Goal: Task Accomplishment & Management: Manage account settings

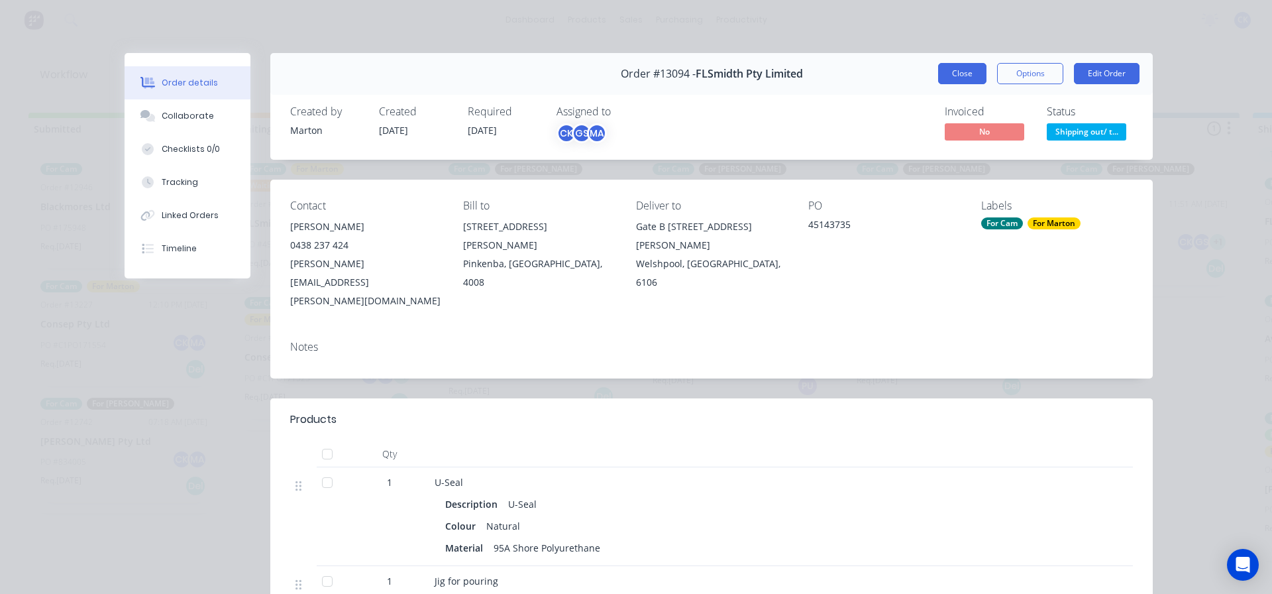
scroll to position [0, 553]
drag, startPoint x: 950, startPoint y: 78, endPoint x: 939, endPoint y: 95, distance: 21.1
click at [950, 78] on button "Close" at bounding box center [962, 73] width 48 height 21
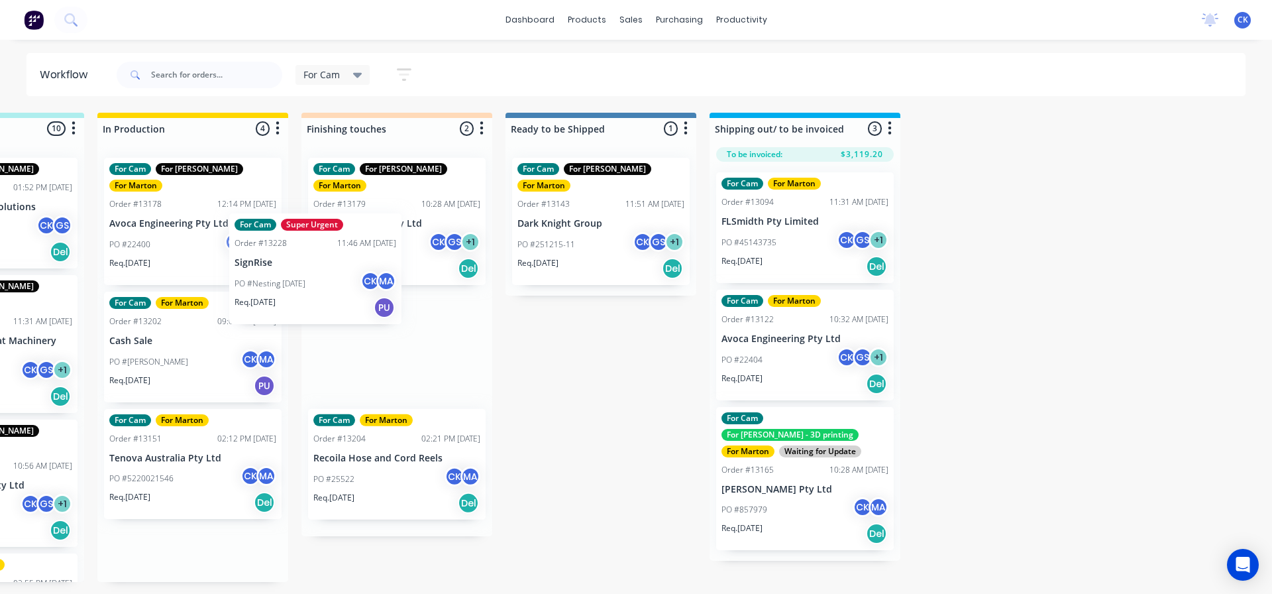
scroll to position [0, 539]
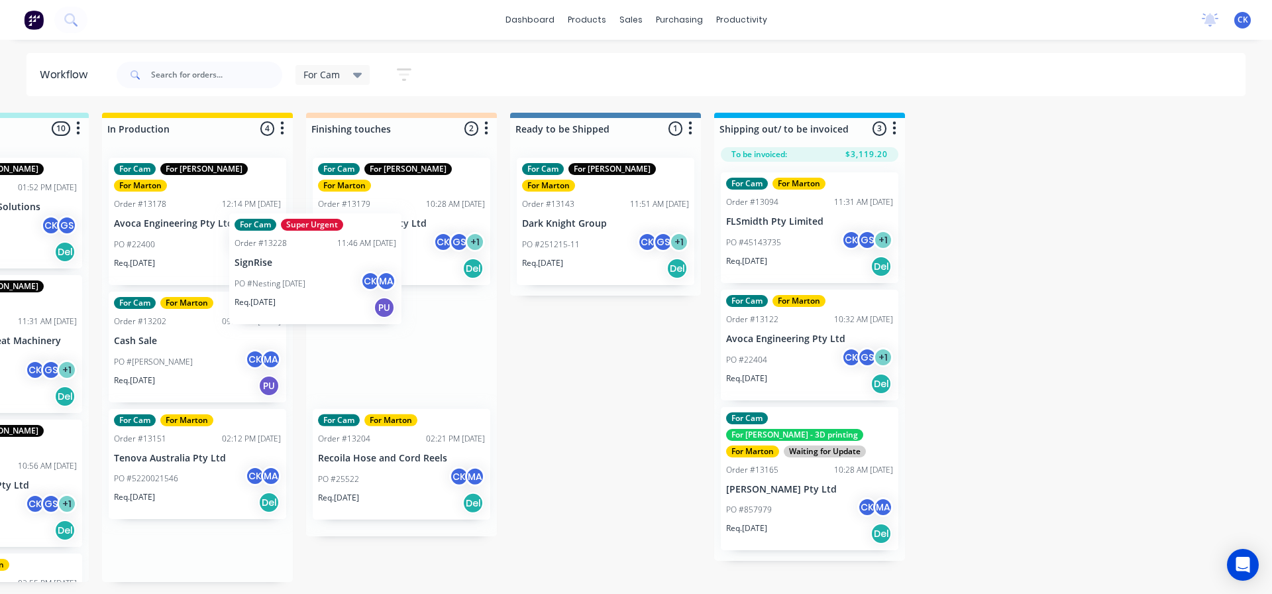
drag, startPoint x: 190, startPoint y: 345, endPoint x: 379, endPoint y: 268, distance: 204.1
click at [379, 268] on div "Submitted 3 Sort By Created date Required date Order number Customer name Most …" at bounding box center [363, 347] width 1825 height 469
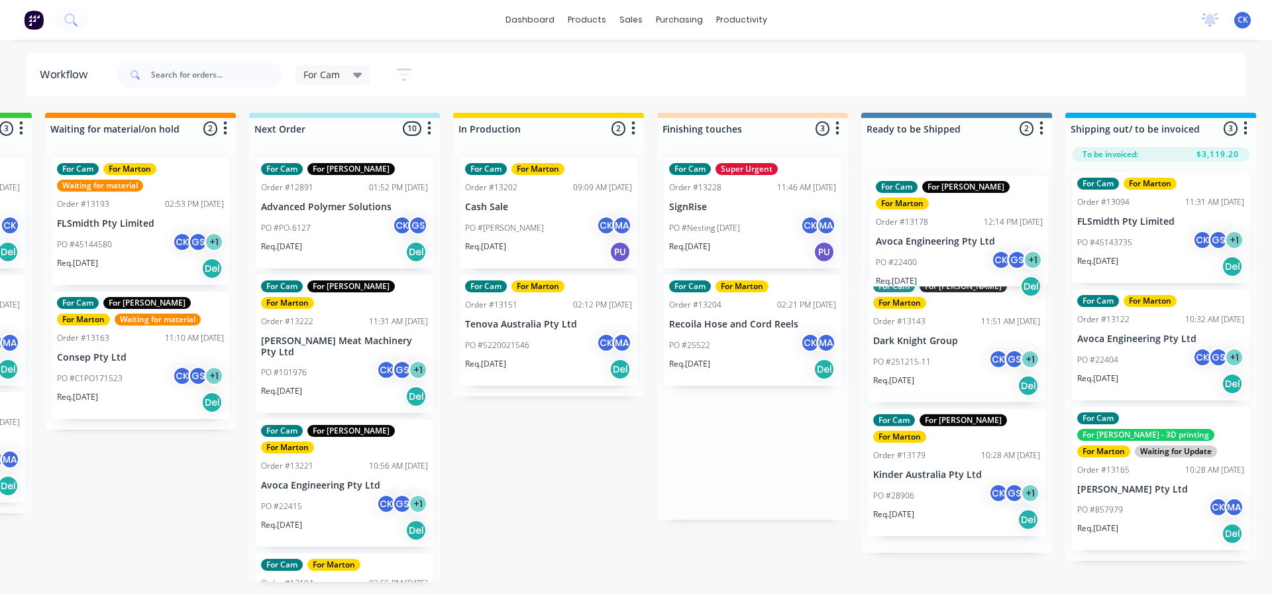
scroll to position [0, 189]
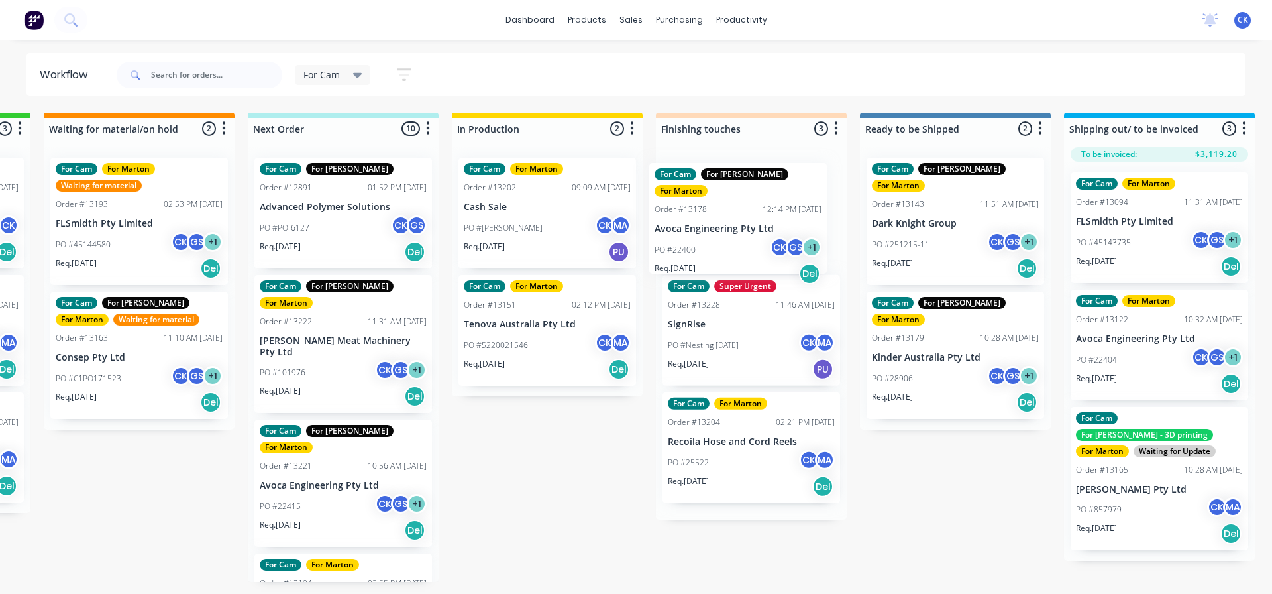
drag, startPoint x: 972, startPoint y: 243, endPoint x: 728, endPoint y: 246, distance: 244.5
click at [728, 246] on div "For Cam For Gary For Marton Order #13178 12:14 PM 11/08/25 Avoca Engineering Pt…" at bounding box center [751, 333] width 191 height 372
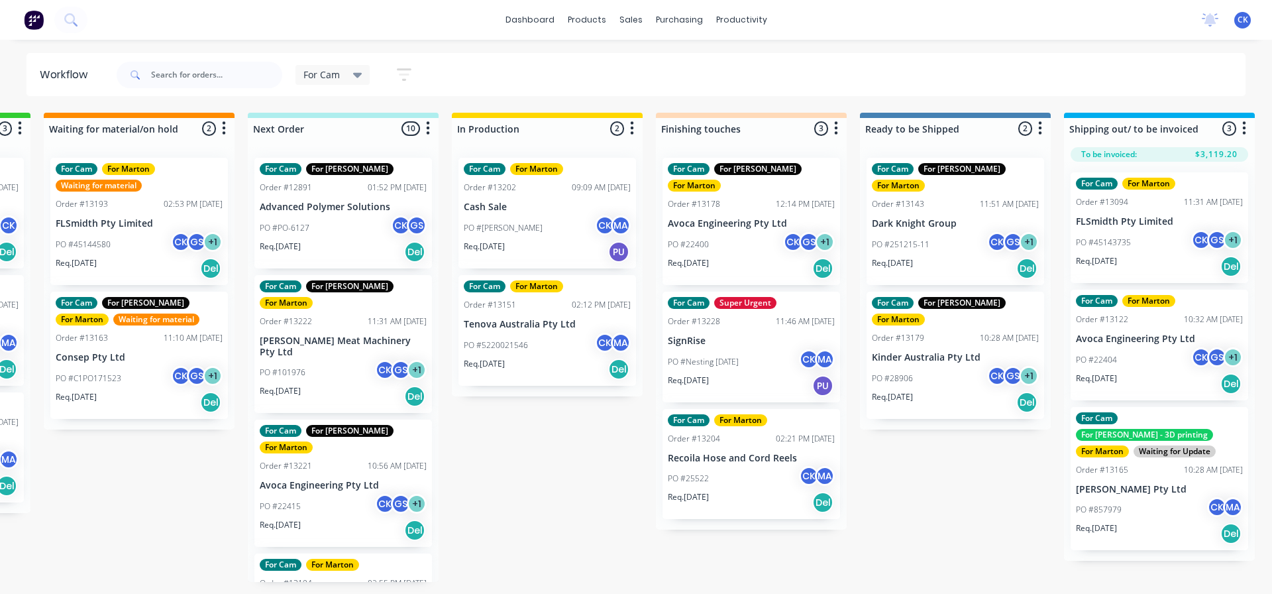
click at [532, 238] on div "PO #Shane CK MA" at bounding box center [547, 227] width 167 height 25
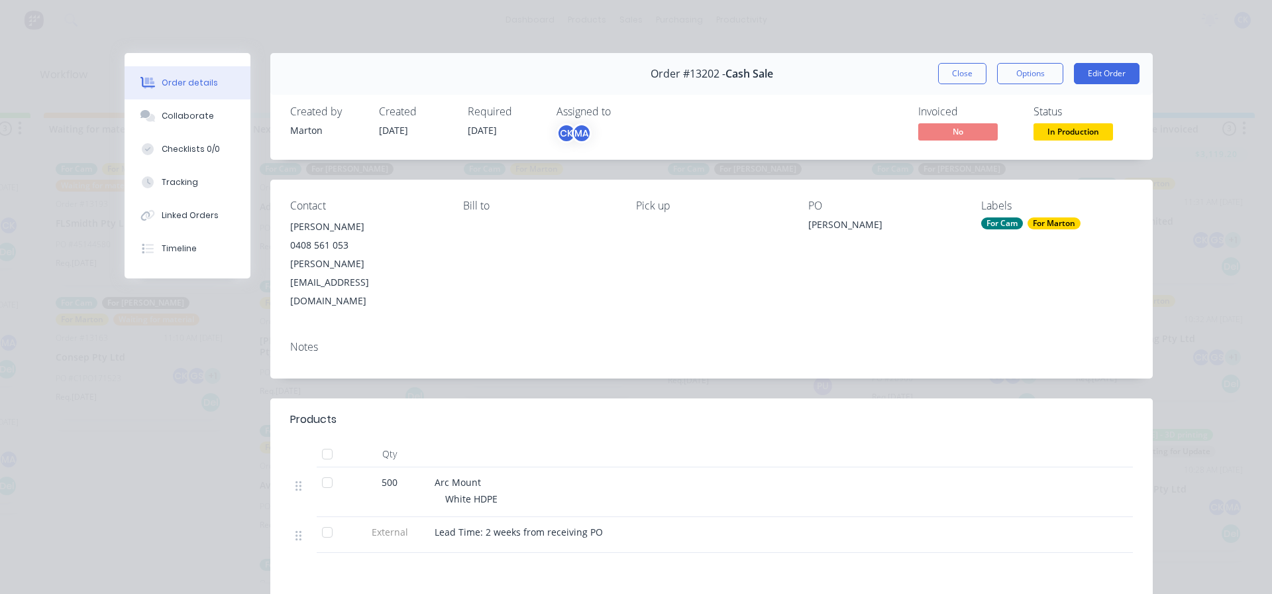
click at [962, 81] on button "Close" at bounding box center [962, 73] width 48 height 21
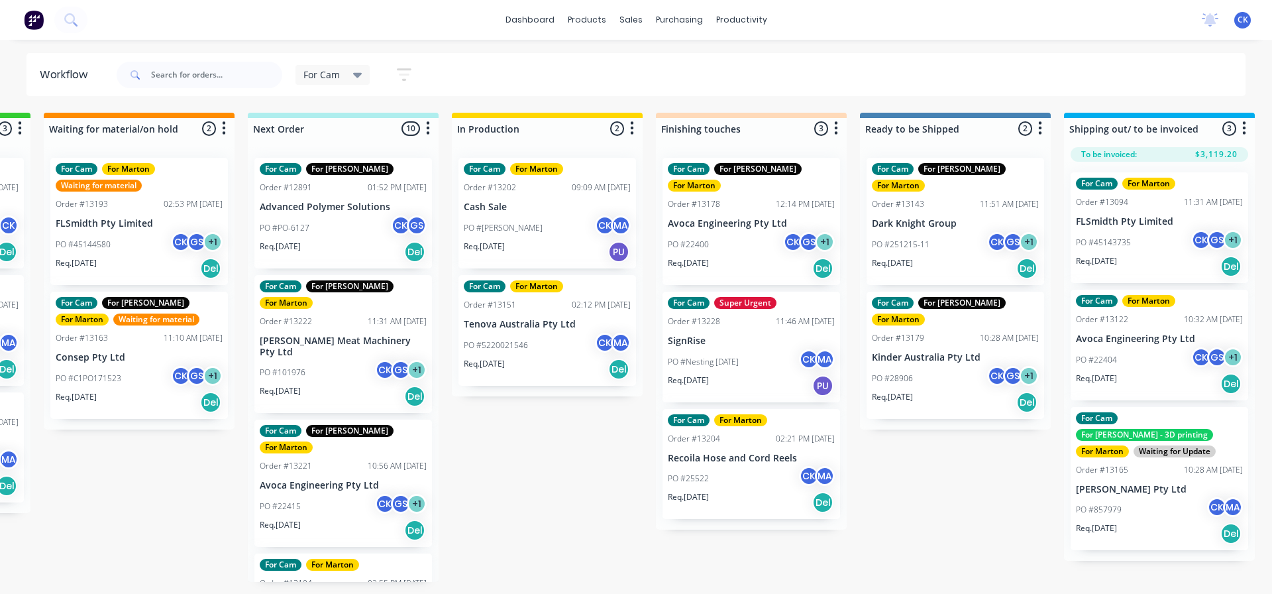
click at [550, 330] on div "For Cam For Marton Order #13151 02:12 PM 01/08/25 Tenova Australia Pty Ltd PO #…" at bounding box center [547, 330] width 178 height 111
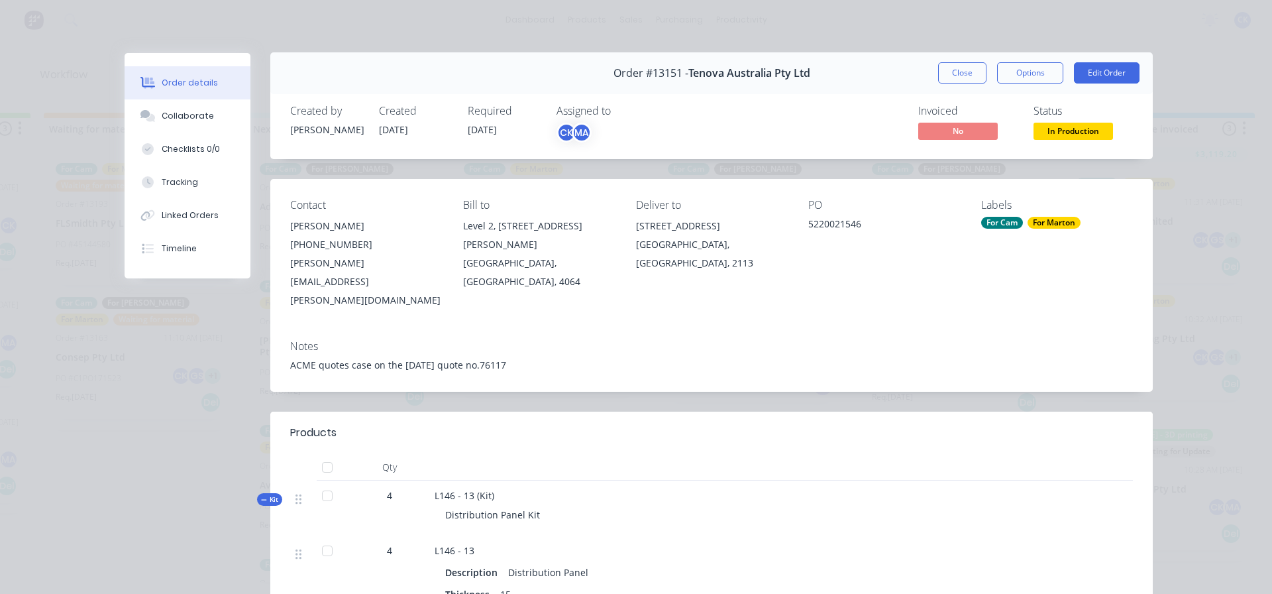
scroll to position [0, 0]
click at [958, 86] on div "Order #13151 - Tenova Australia Pty Ltd Close Options Edit Order" at bounding box center [711, 74] width 882 height 42
click at [963, 77] on button "Close" at bounding box center [962, 73] width 48 height 21
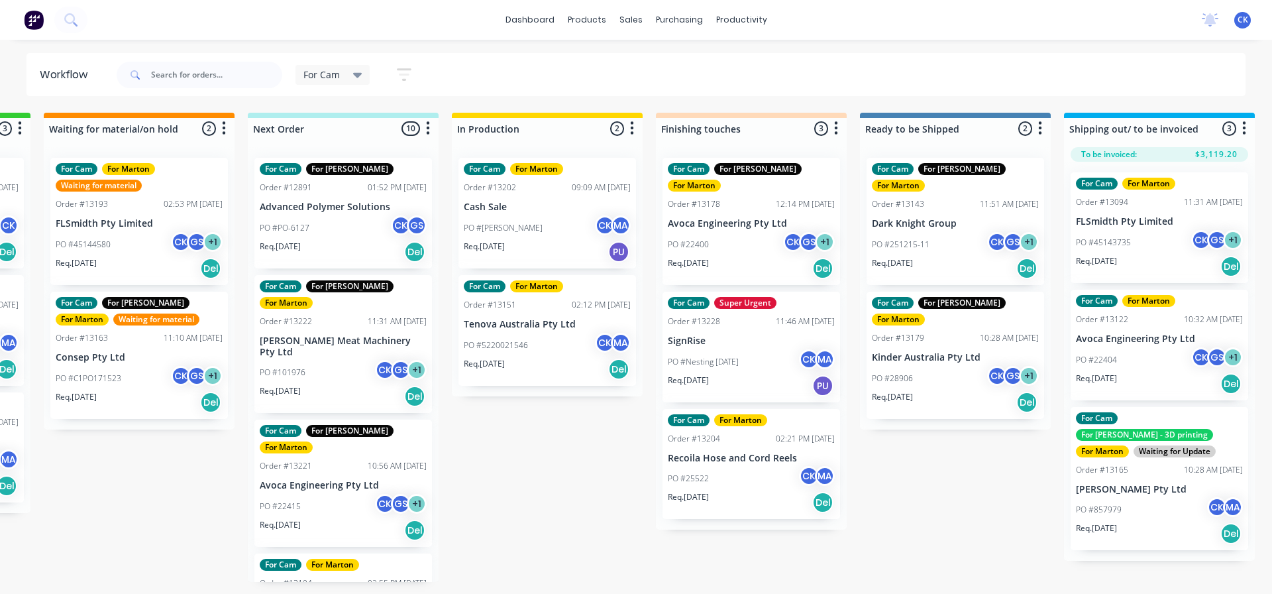
click at [358, 226] on div "PO #PO-6127 CK GS" at bounding box center [343, 227] width 167 height 25
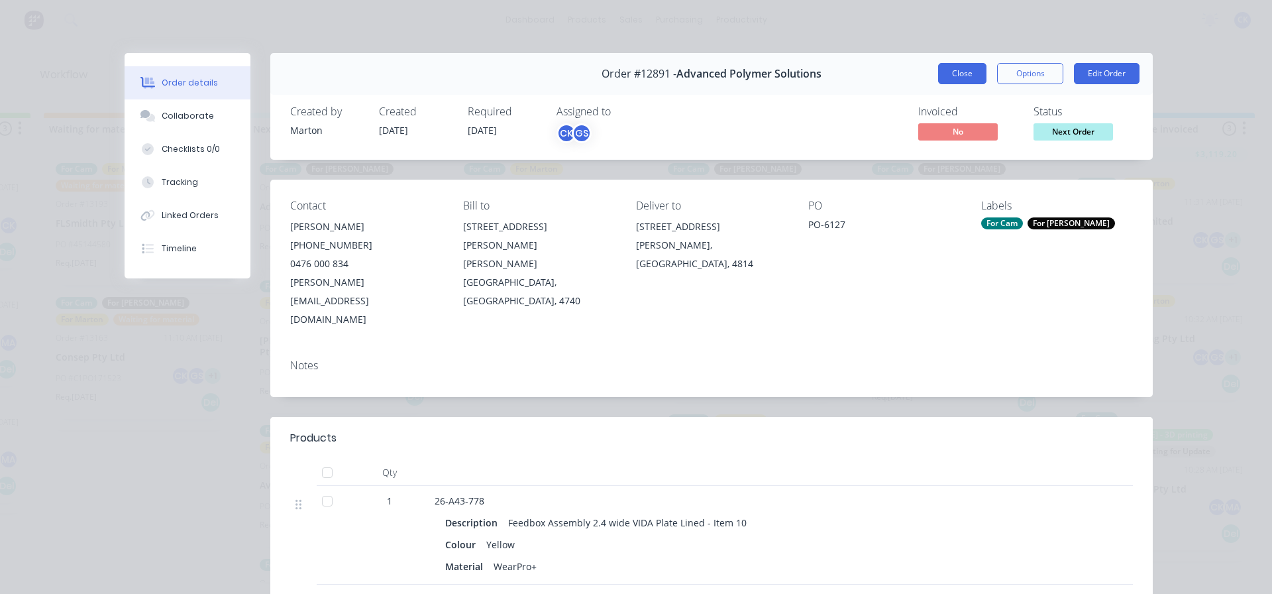
click at [974, 68] on button "Close" at bounding box center [962, 73] width 48 height 21
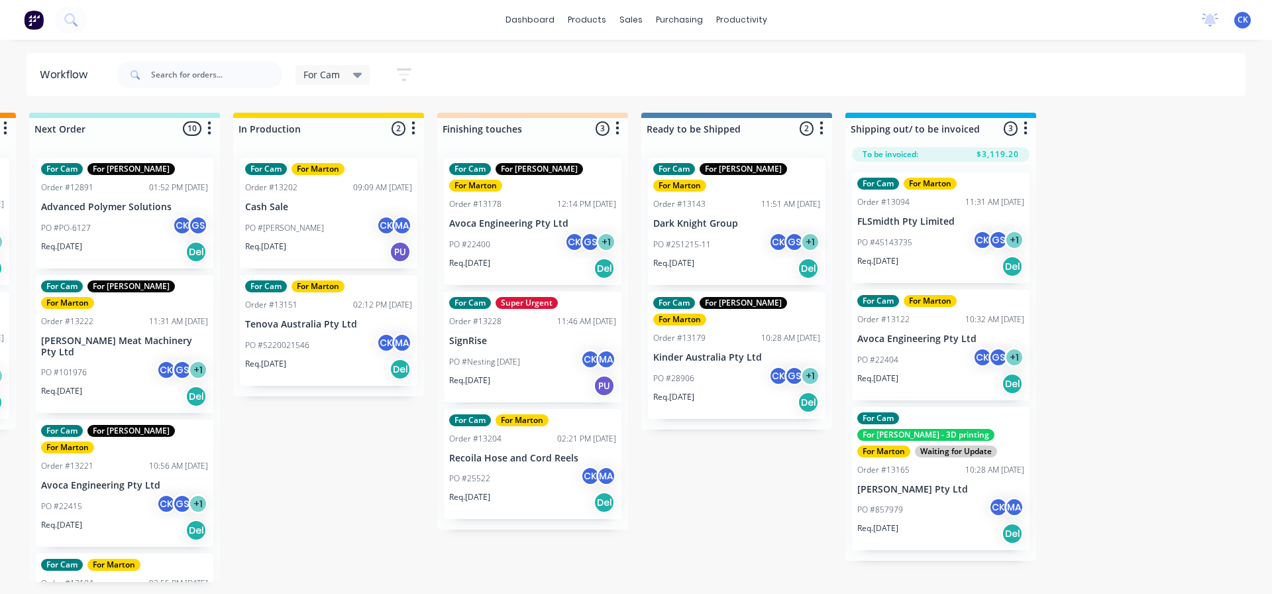
scroll to position [0, 553]
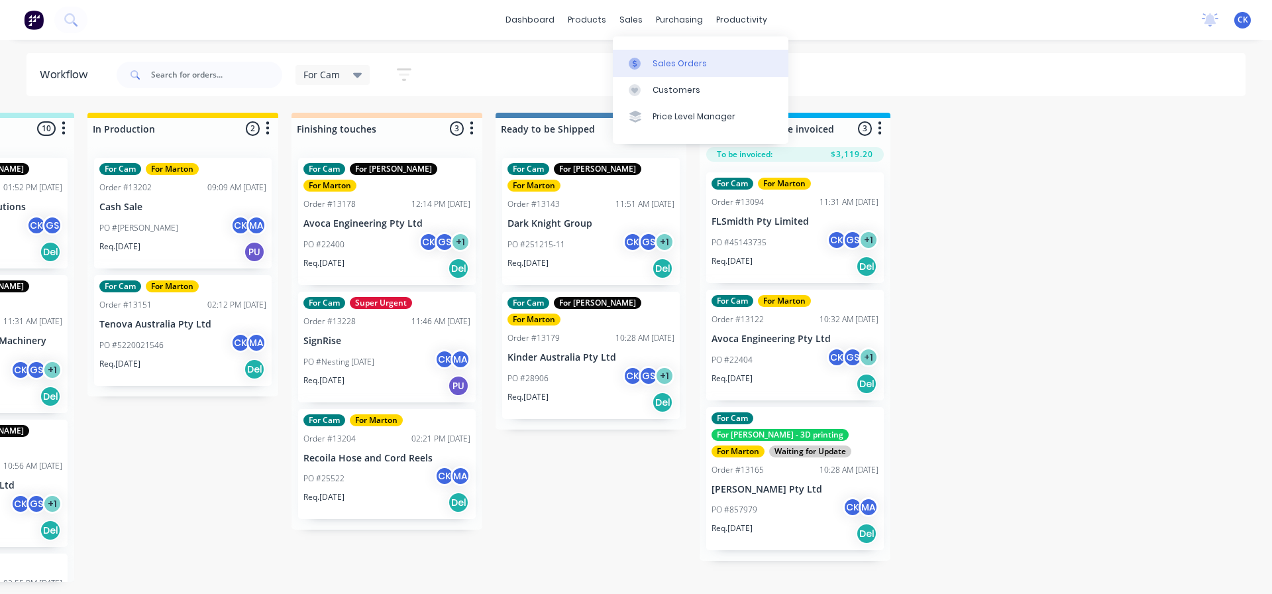
click at [648, 58] on div at bounding box center [639, 64] width 20 height 12
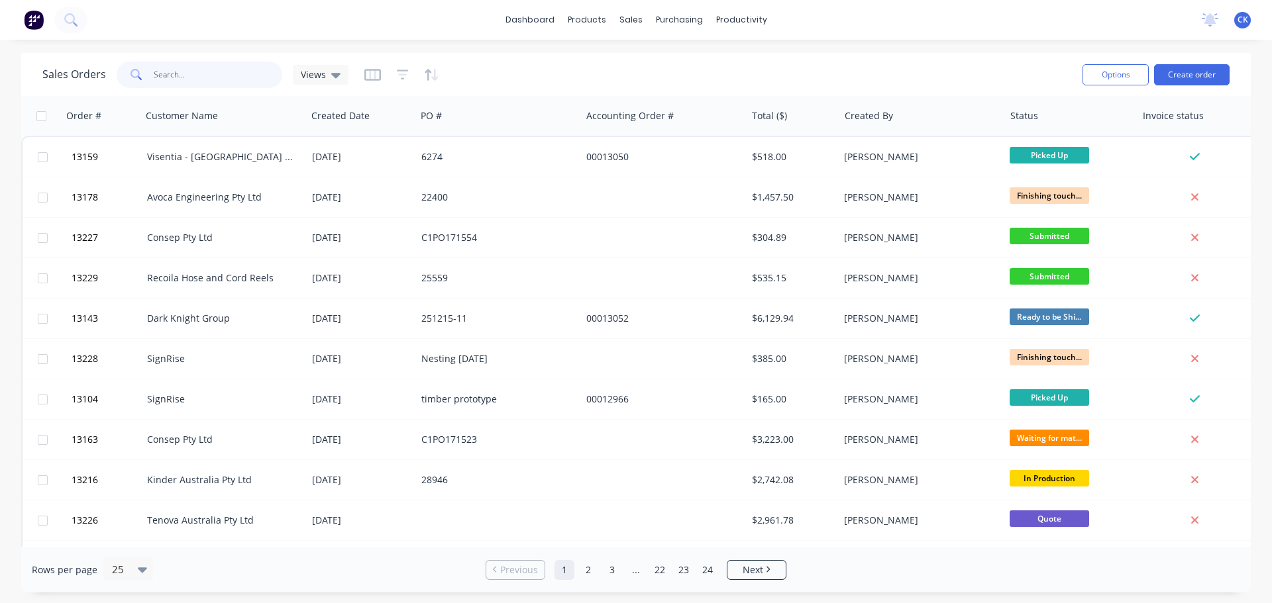
click at [211, 78] on input "text" at bounding box center [218, 75] width 129 height 26
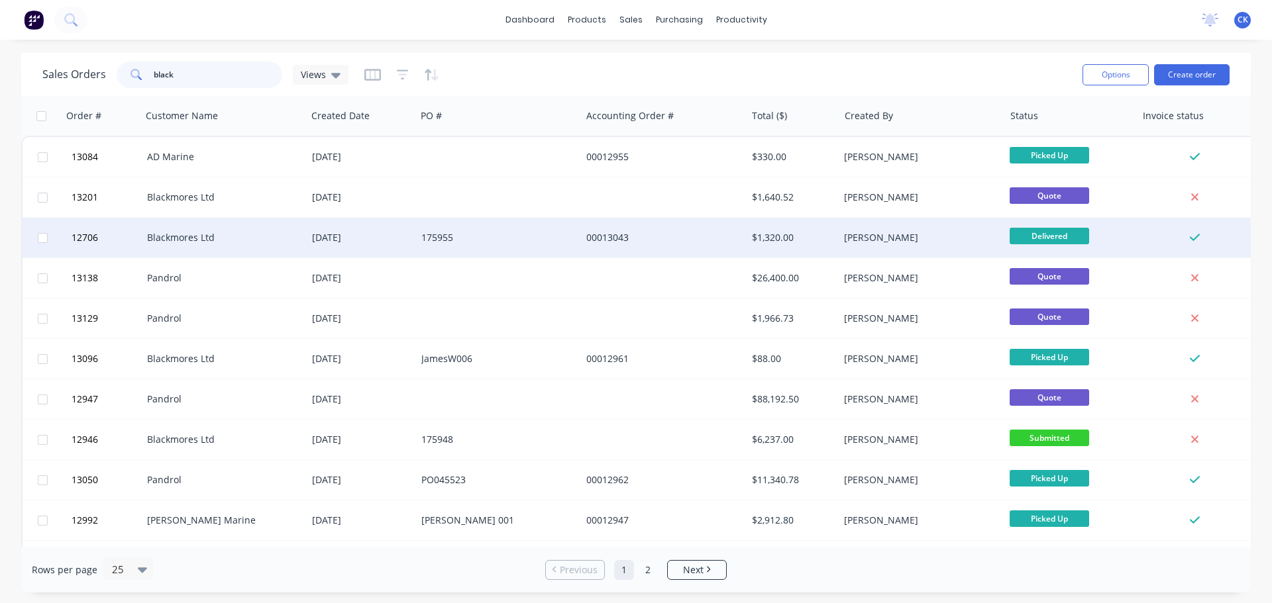
type input "black"
click at [235, 227] on div "Blackmores Ltd" at bounding box center [224, 238] width 165 height 40
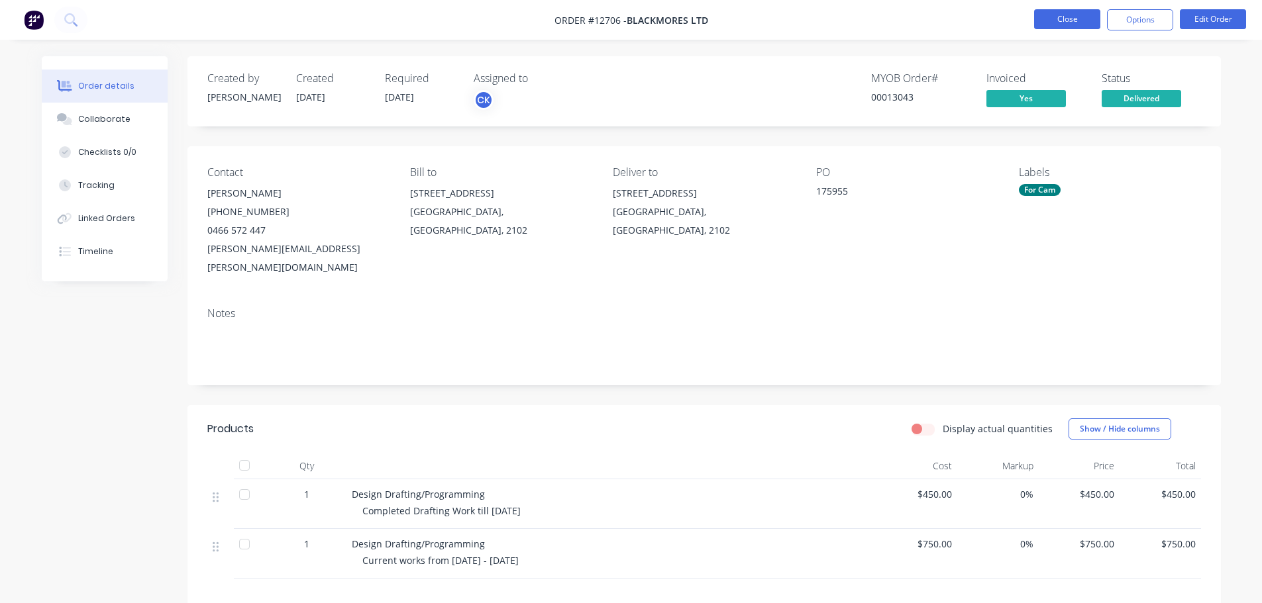
click at [1089, 25] on button "Close" at bounding box center [1067, 19] width 66 height 20
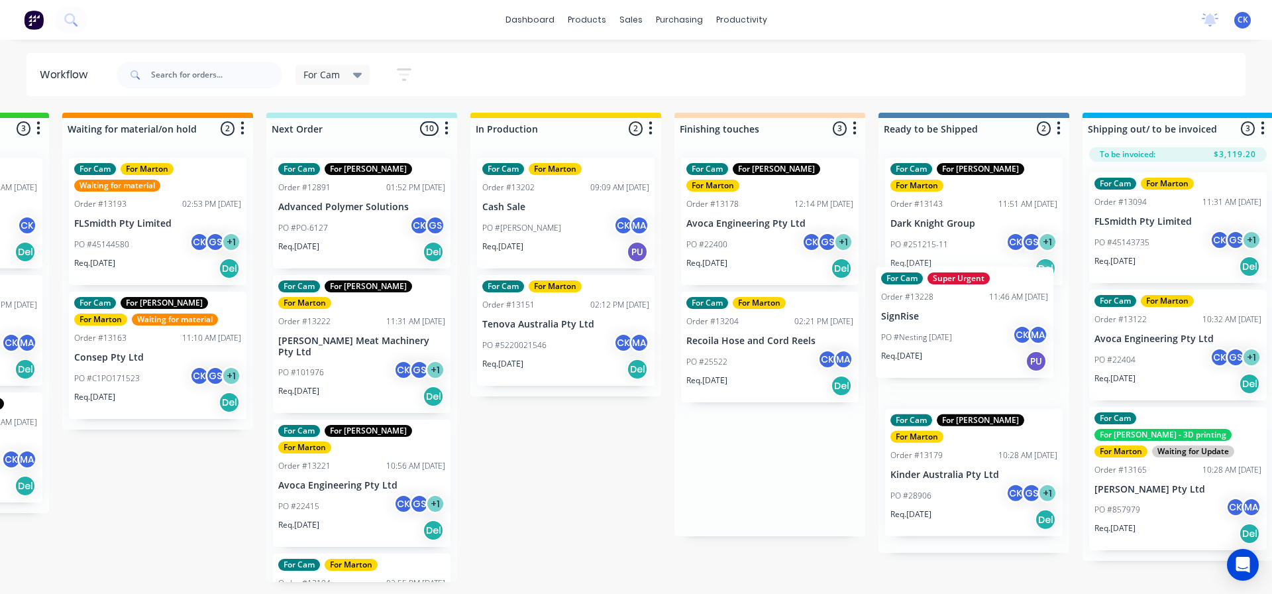
scroll to position [0, 175]
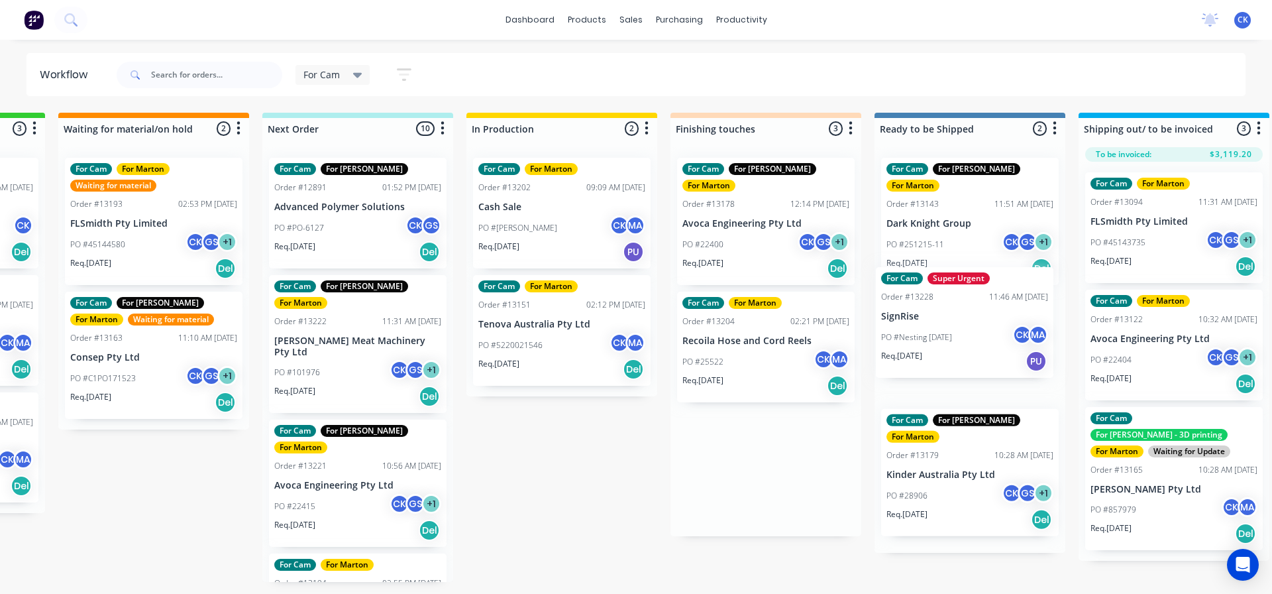
drag, startPoint x: 889, startPoint y: 331, endPoint x: 918, endPoint y: 323, distance: 30.2
click at [918, 323] on div "Submitted 3 Sort By Created date Required date Order number Customer name Most …" at bounding box center [728, 347] width 1825 height 469
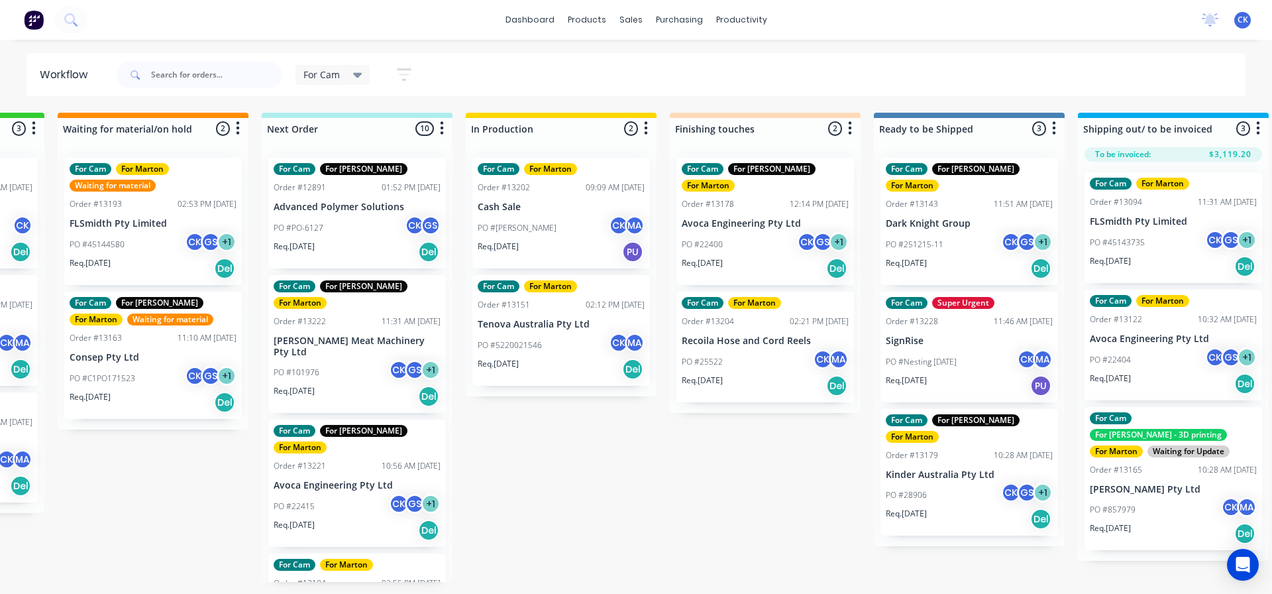
click at [935, 482] on div "PO #28906 CK GS + 1" at bounding box center [969, 494] width 167 height 25
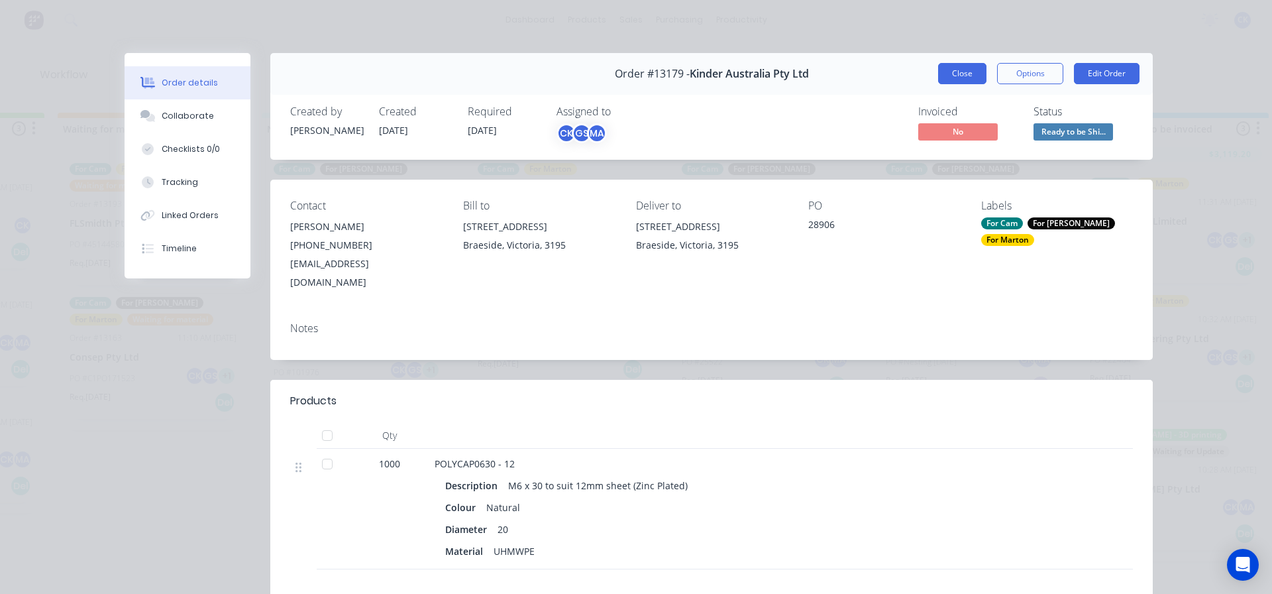
click at [949, 71] on button "Close" at bounding box center [962, 73] width 48 height 21
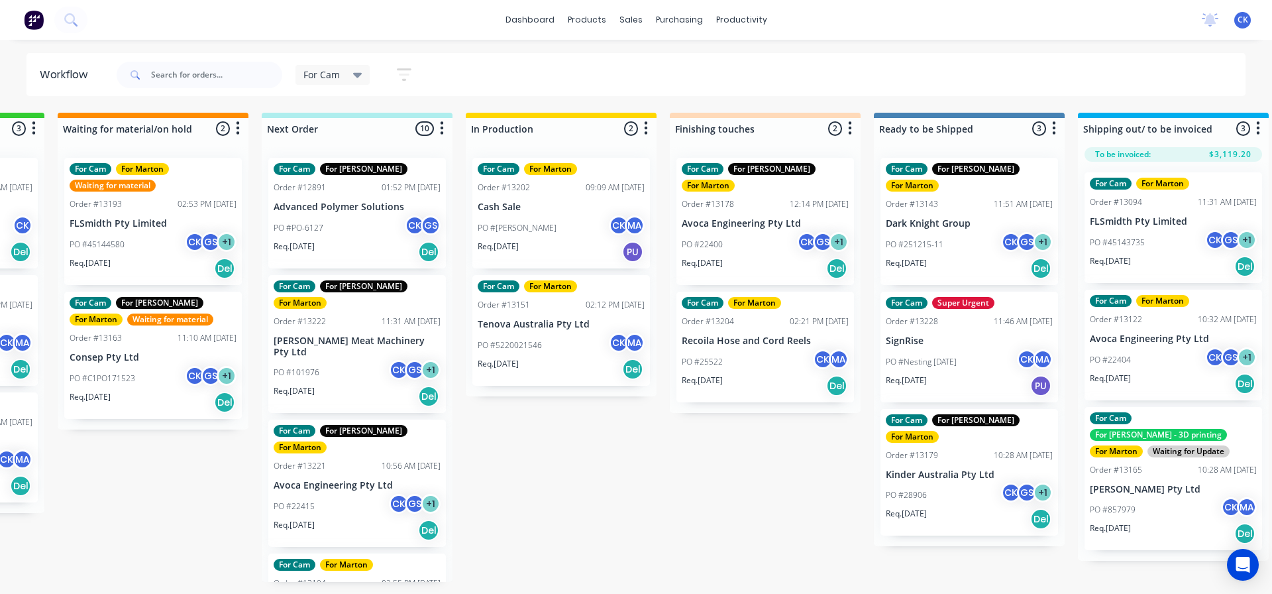
click at [976, 507] on div "Req. 15/08/25 Del" at bounding box center [969, 518] width 167 height 23
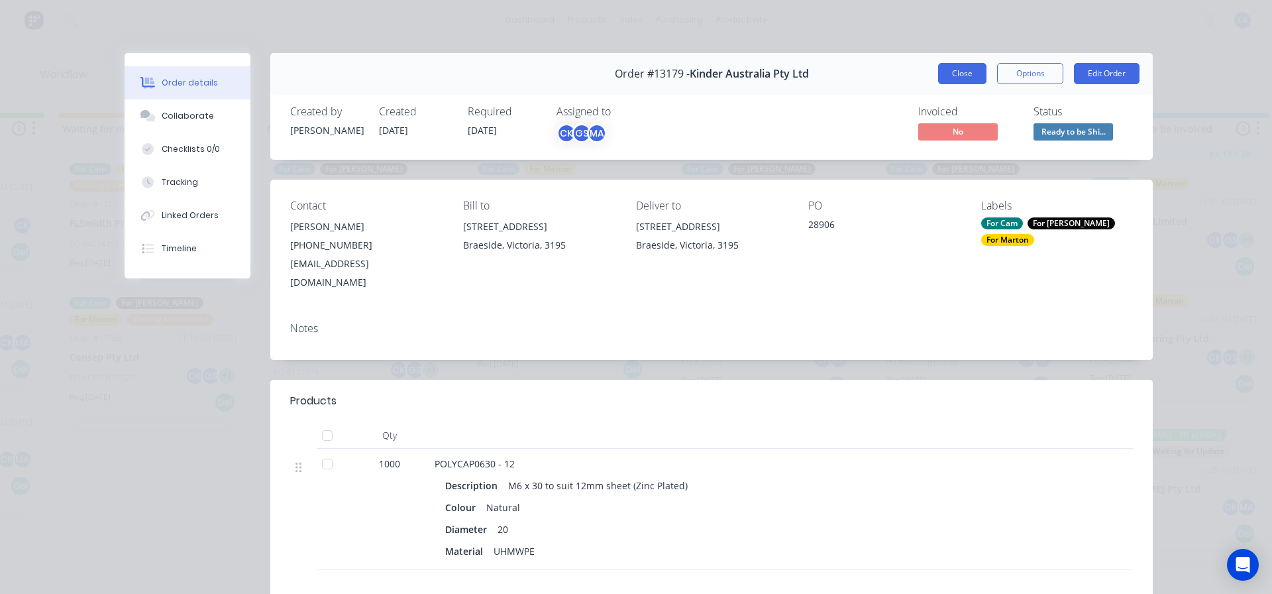
click at [959, 78] on button "Close" at bounding box center [962, 73] width 48 height 21
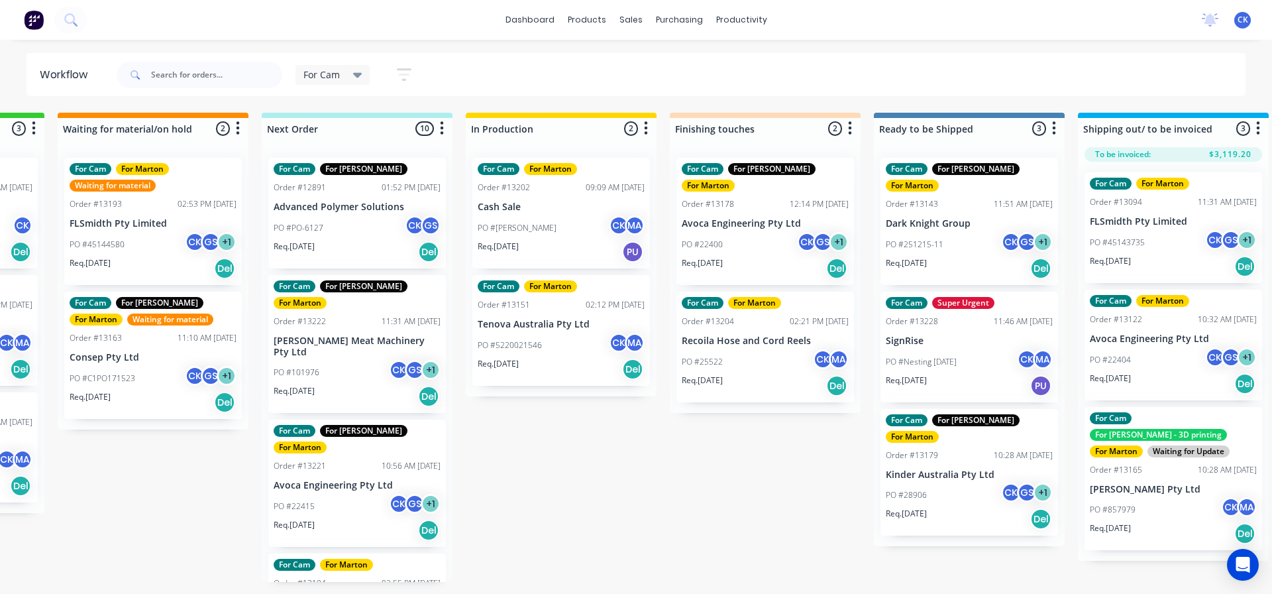
click at [574, 356] on div "PO #5220021546 CK MA" at bounding box center [561, 345] width 167 height 25
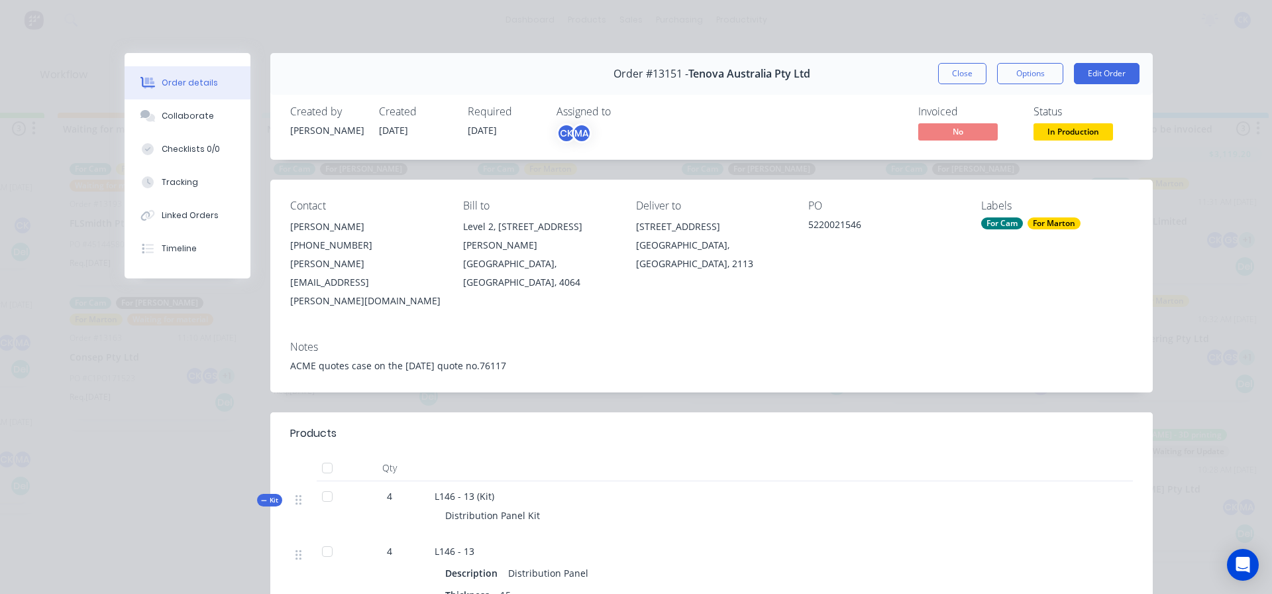
click at [958, 84] on div "Order #13151 - Tenova Australia Pty Ltd Close Options Edit Order" at bounding box center [711, 74] width 882 height 42
click at [958, 74] on button "Close" at bounding box center [962, 73] width 48 height 21
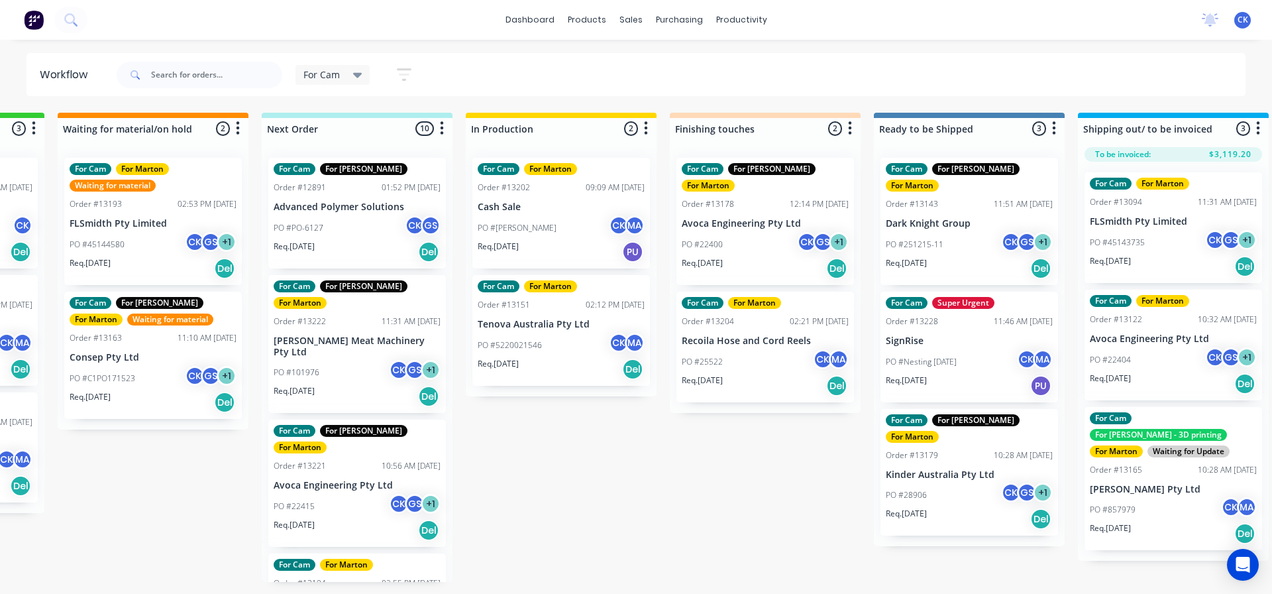
click at [383, 242] on div "Req. 25/04/25 Del" at bounding box center [357, 251] width 167 height 23
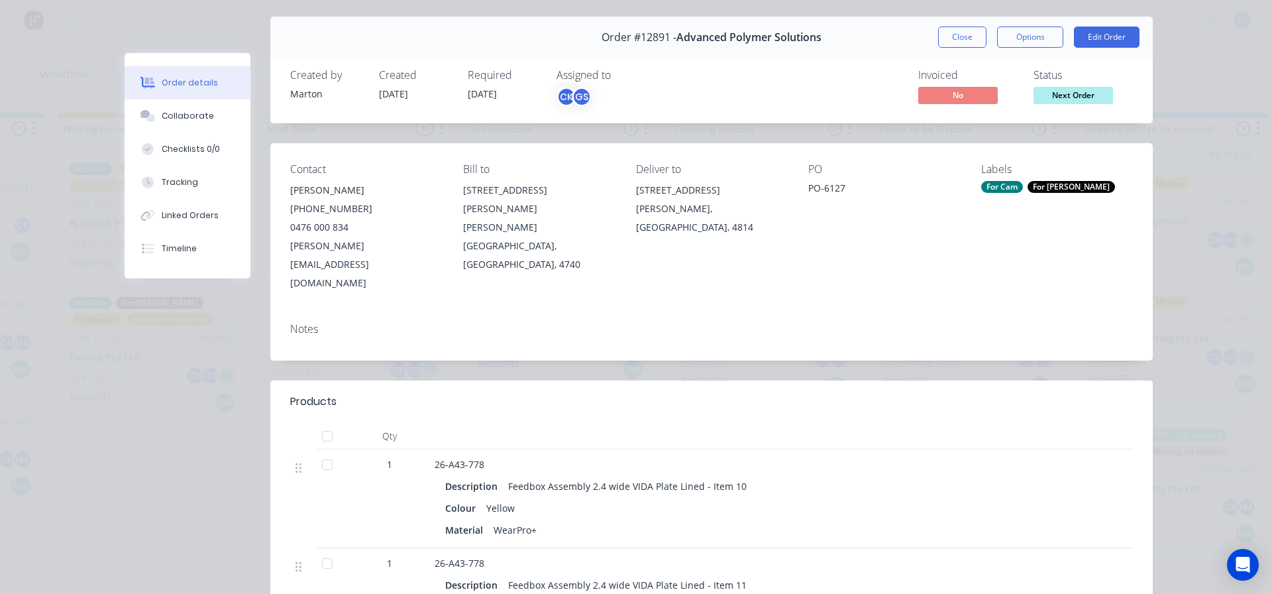
scroll to position [0, 0]
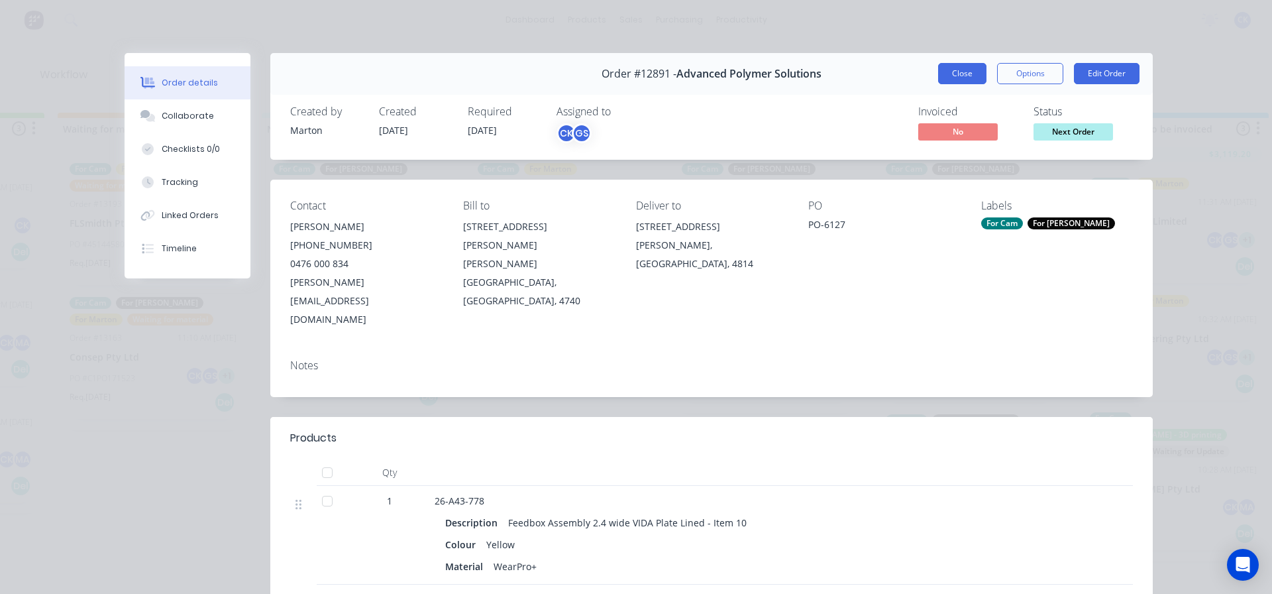
click at [946, 79] on button "Close" at bounding box center [962, 73] width 48 height 21
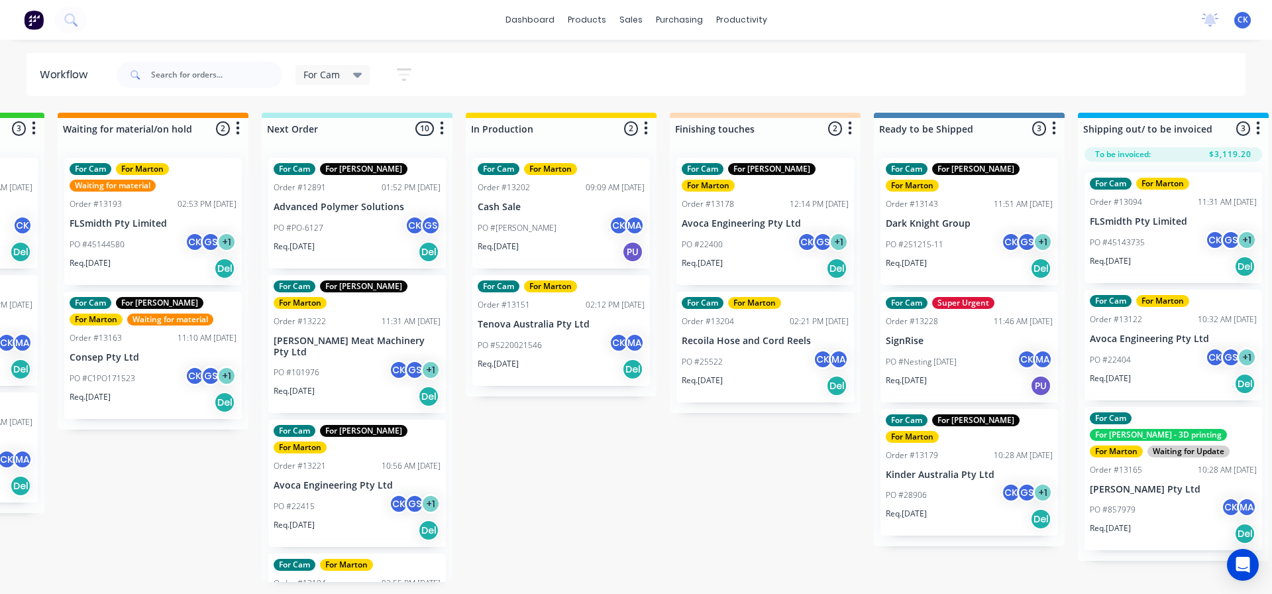
click at [366, 385] on div "Req. 18/08/25 Del" at bounding box center [357, 396] width 167 height 23
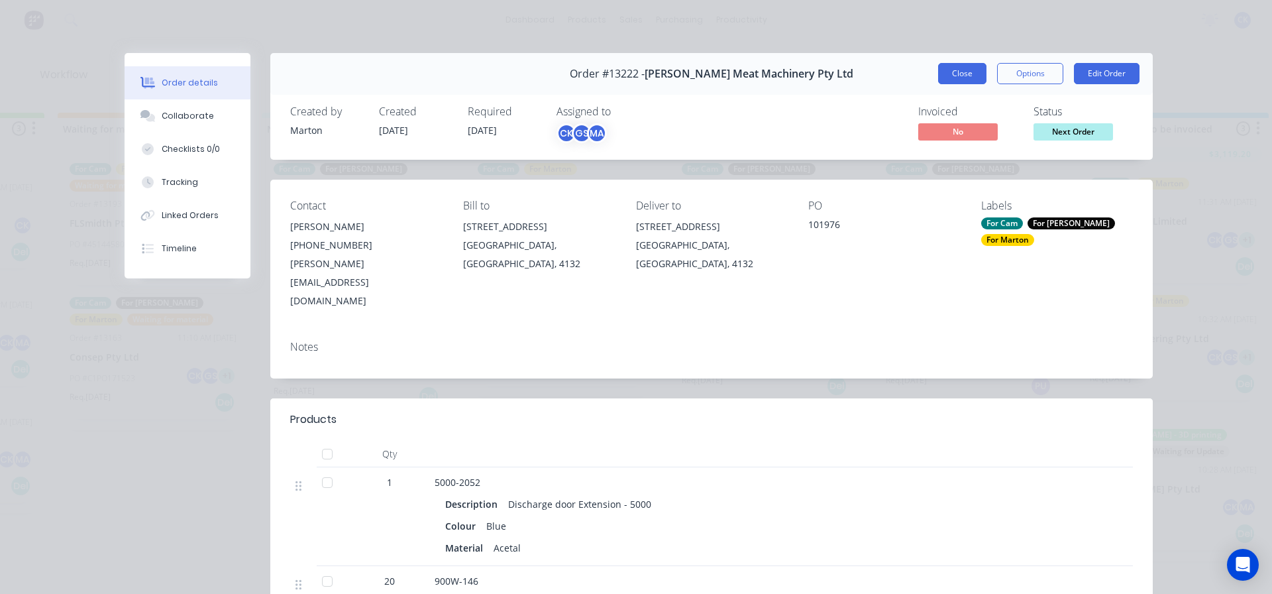
click at [956, 75] on button "Close" at bounding box center [962, 73] width 48 height 21
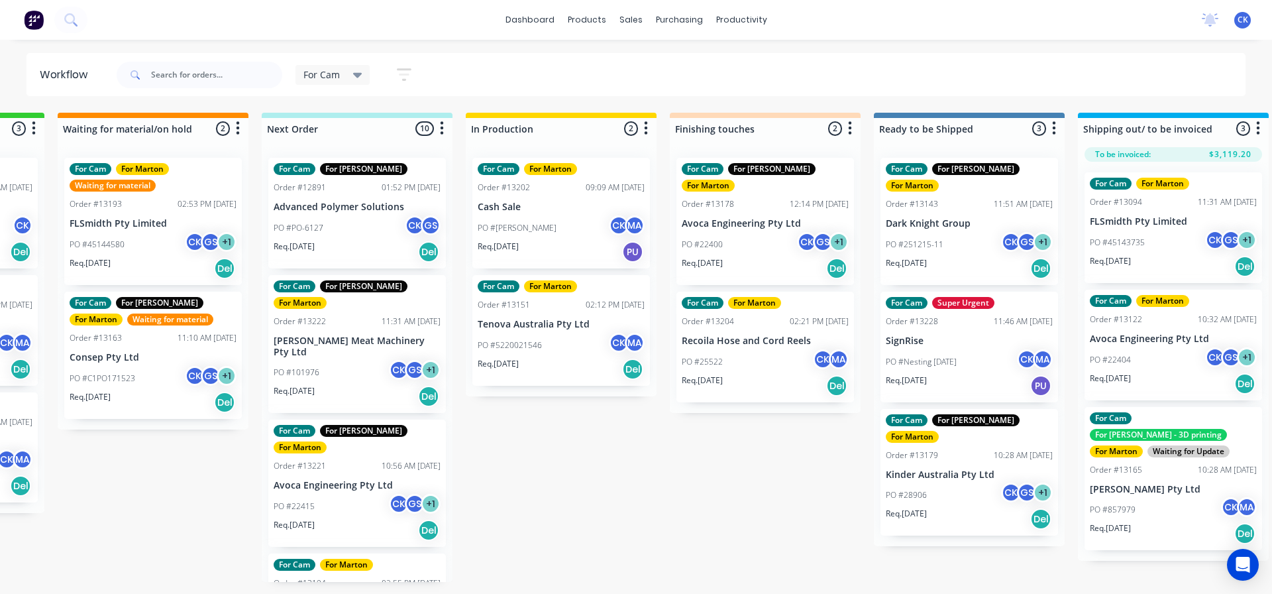
click at [292, 494] on div "PO #22415 CK GS + 1" at bounding box center [357, 506] width 167 height 25
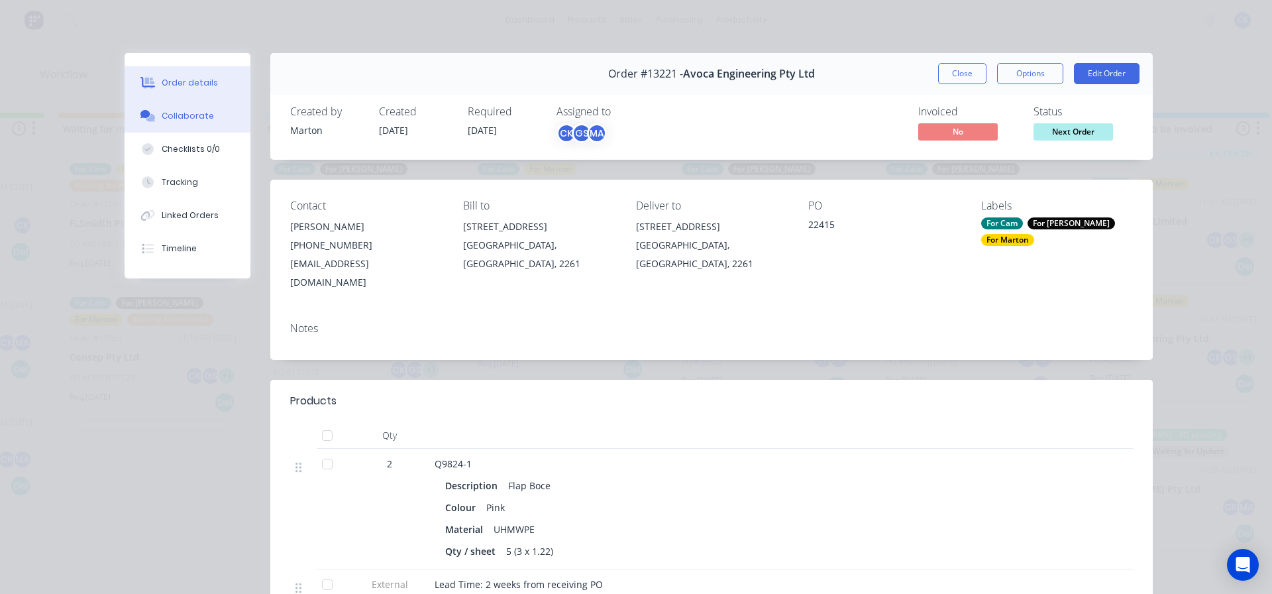
click at [197, 115] on div "Collaborate" at bounding box center [188, 116] width 52 height 12
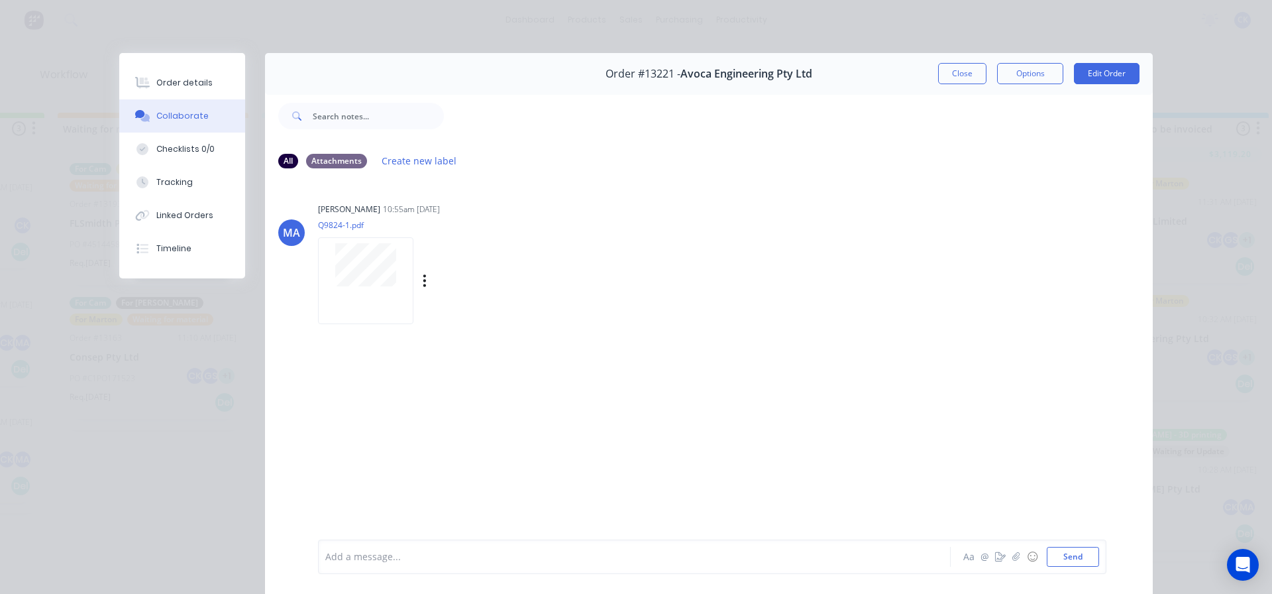
click at [344, 304] on div at bounding box center [365, 280] width 95 height 87
click at [176, 83] on div "Order details" at bounding box center [184, 83] width 56 height 12
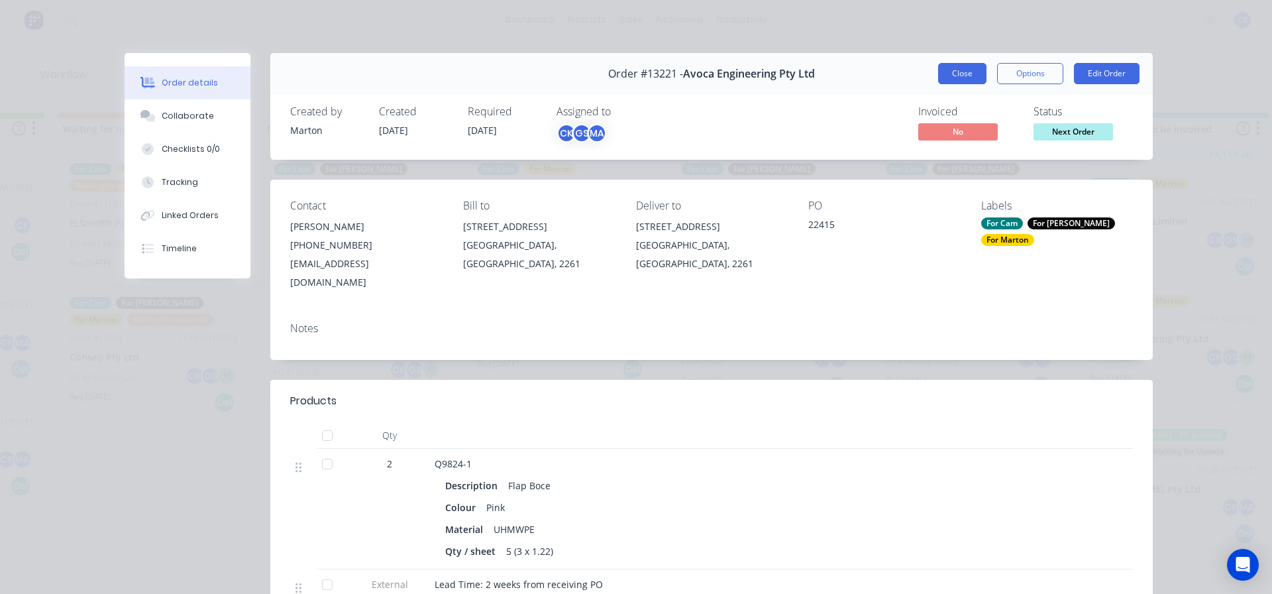
click at [967, 68] on button "Close" at bounding box center [962, 73] width 48 height 21
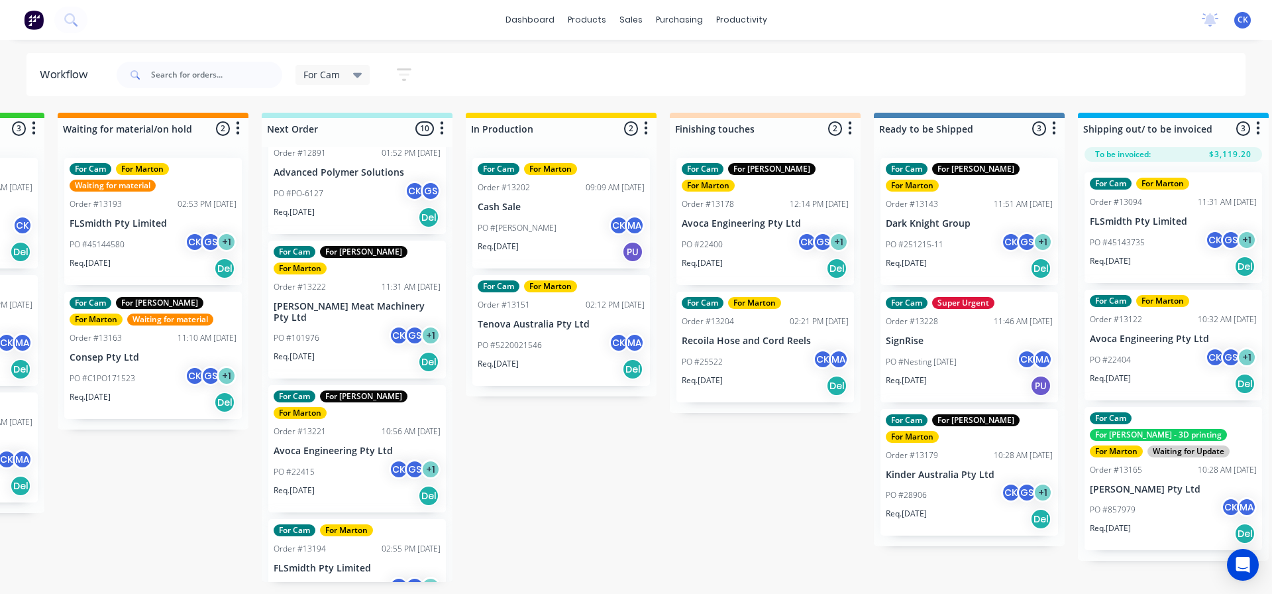
scroll to position [66, 0]
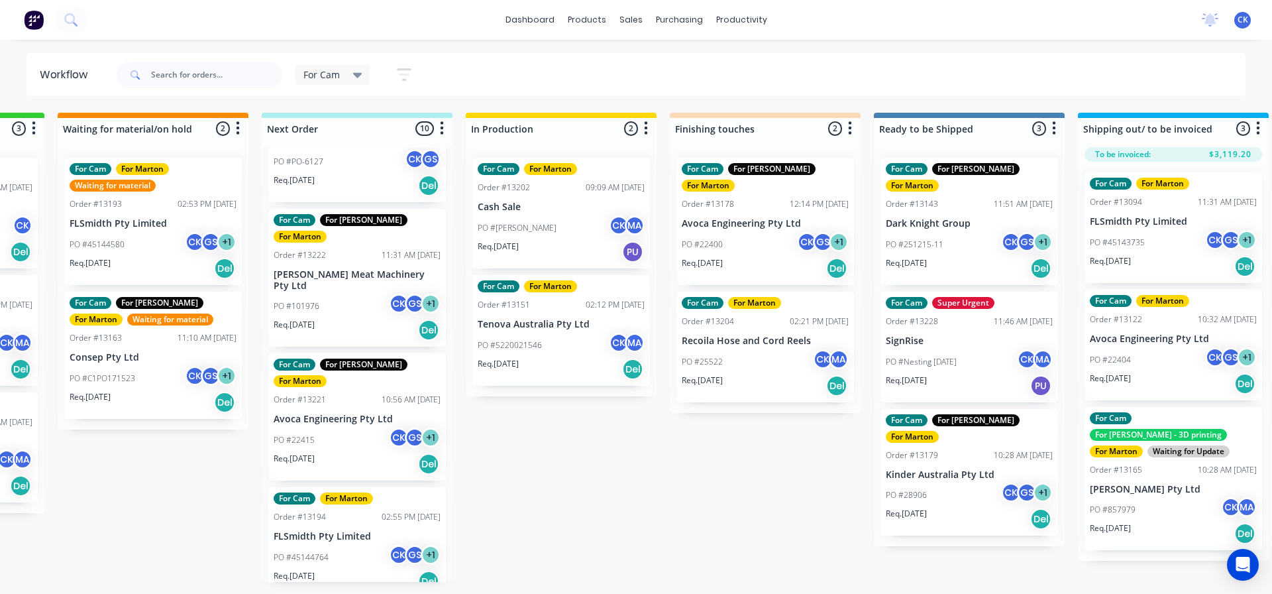
click at [766, 374] on div "Req. 15/08/25 Del" at bounding box center [765, 385] width 167 height 23
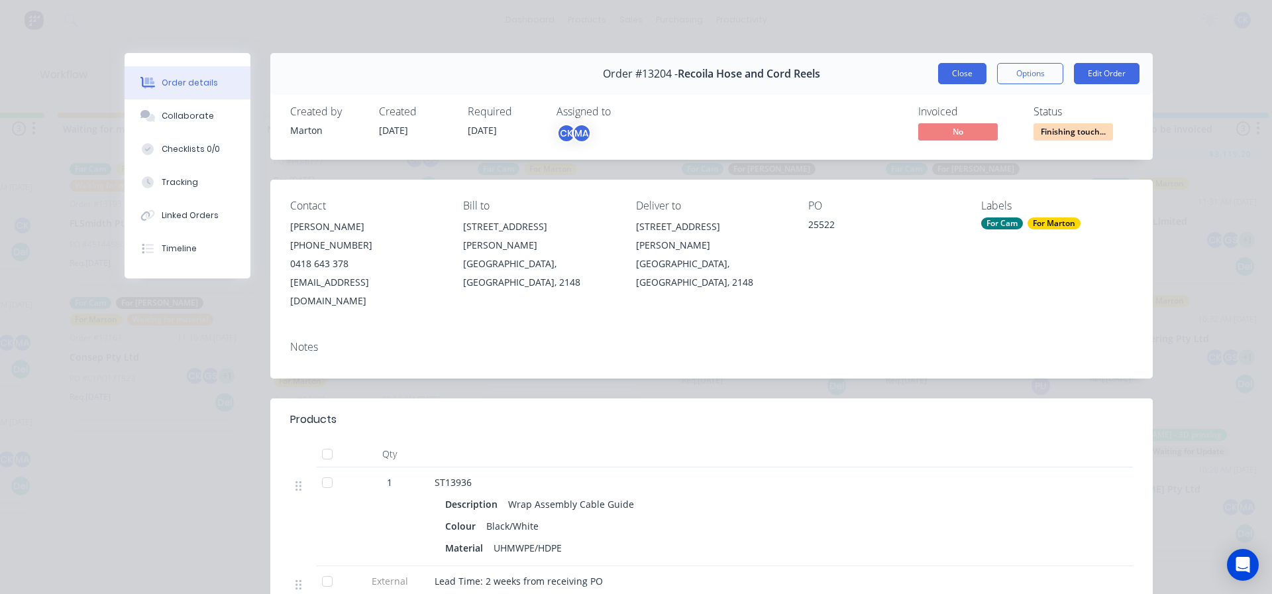
click at [950, 71] on button "Close" at bounding box center [962, 73] width 48 height 21
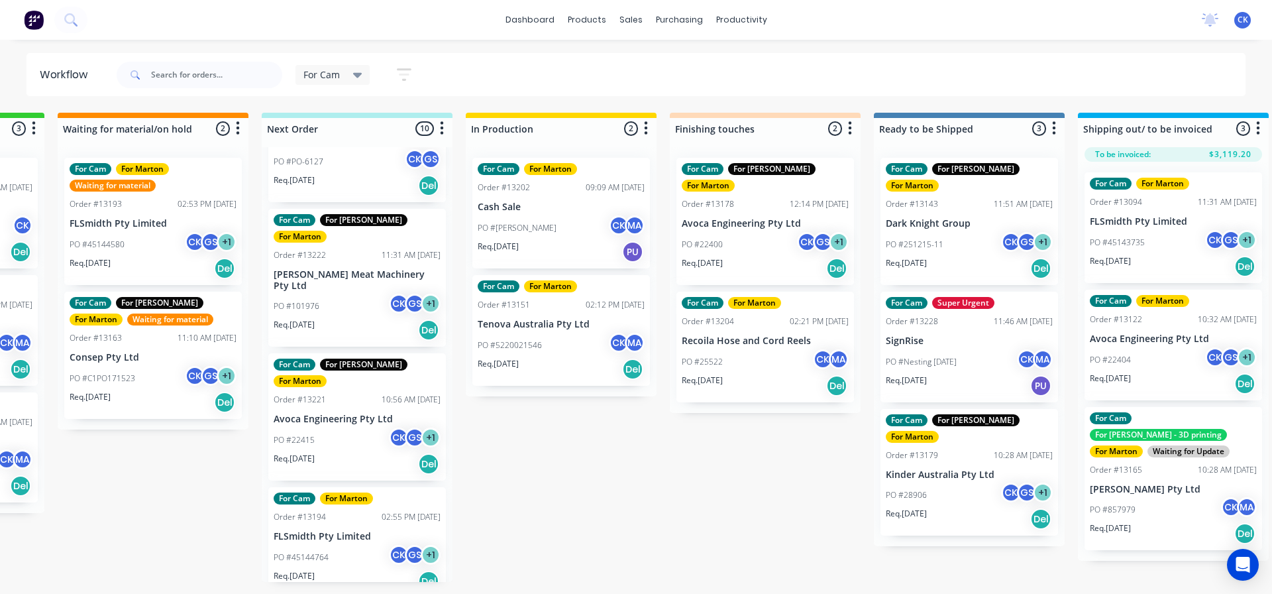
click at [592, 235] on div "PO #Shane CK MA" at bounding box center [561, 227] width 167 height 25
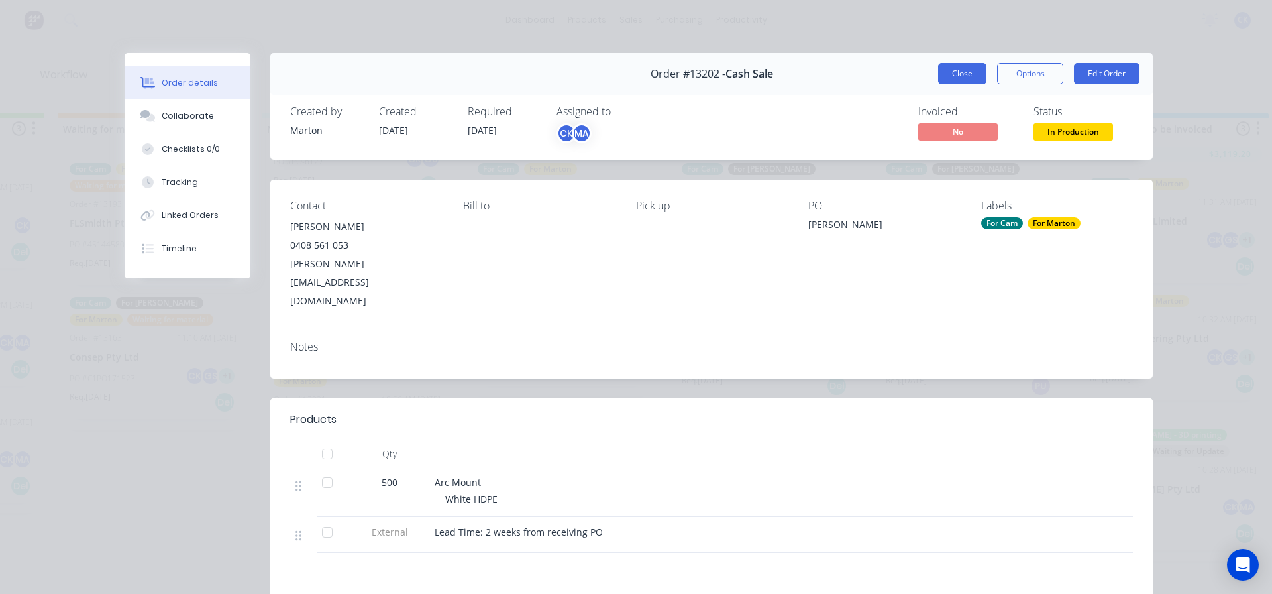
drag, startPoint x: 968, startPoint y: 66, endPoint x: 851, endPoint y: 158, distance: 149.1
click at [968, 65] on button "Close" at bounding box center [962, 73] width 48 height 21
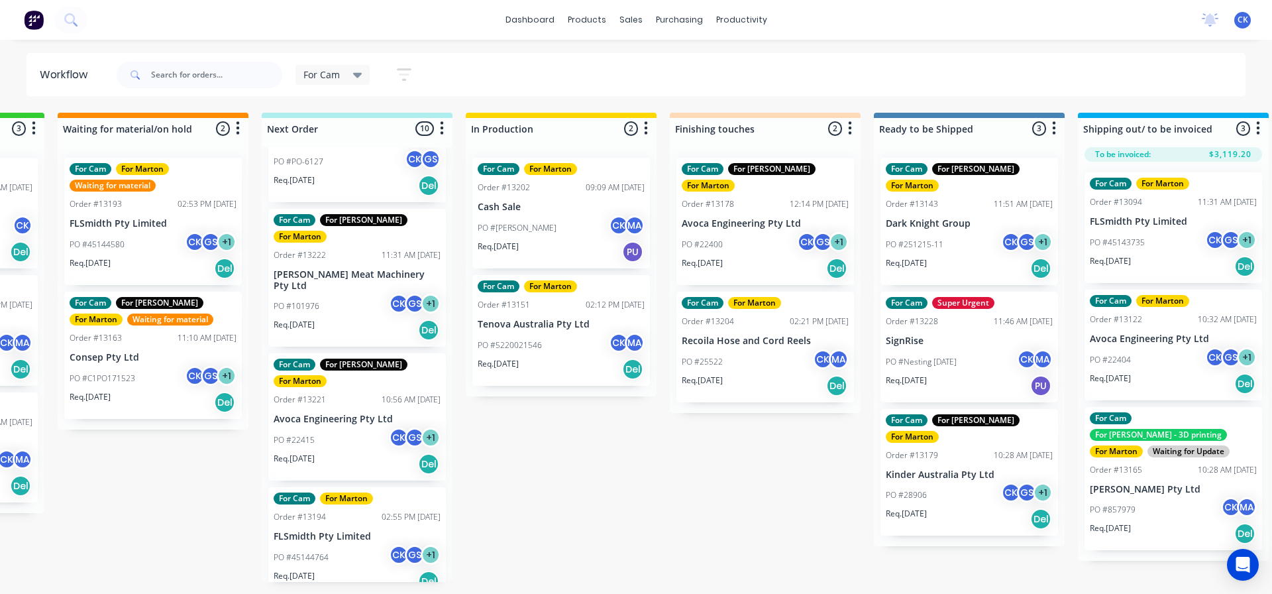
click at [562, 354] on div "PO #5220021546 CK MA" at bounding box center [561, 345] width 167 height 25
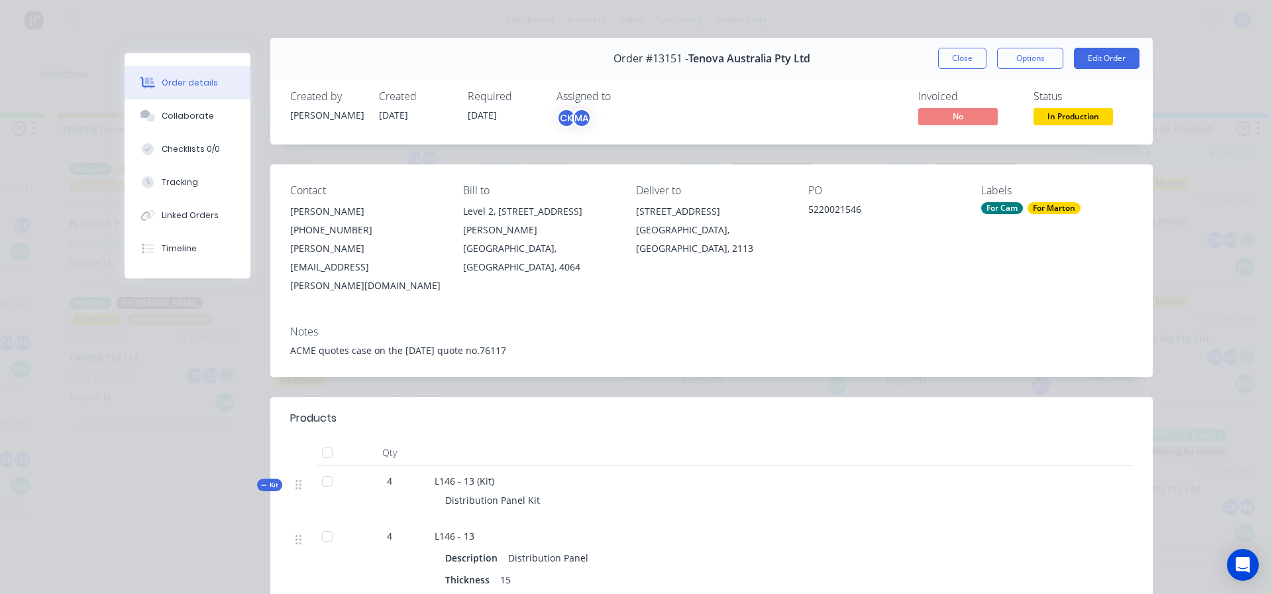
scroll to position [0, 0]
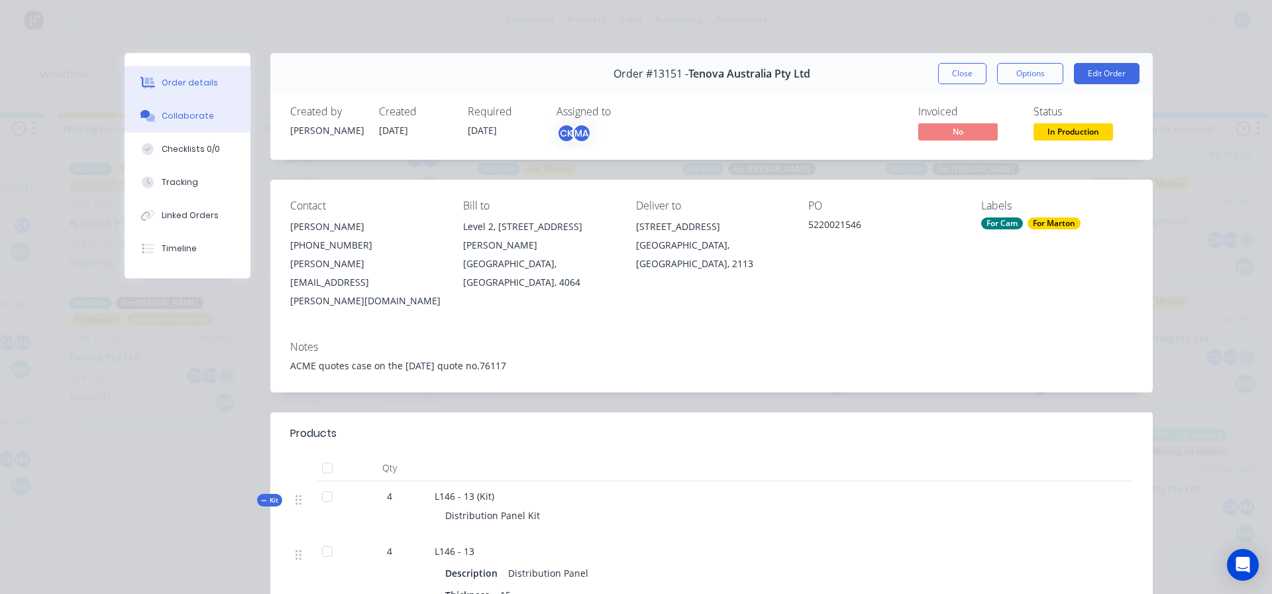
click at [186, 128] on button "Collaborate" at bounding box center [188, 115] width 126 height 33
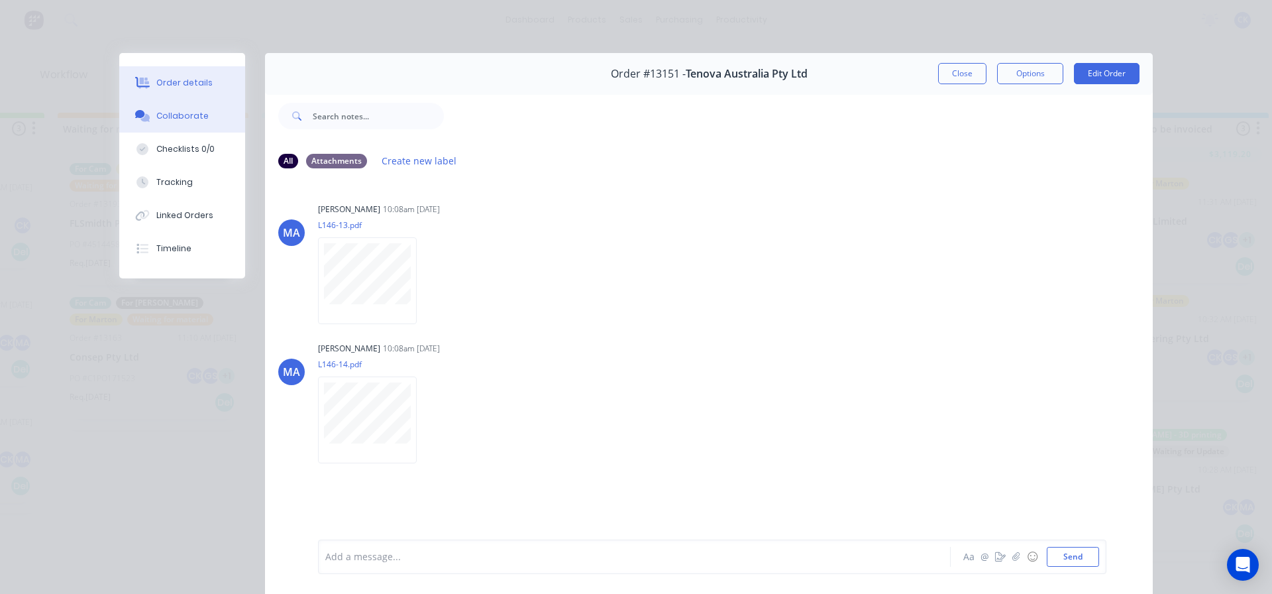
click at [225, 96] on button "Order details" at bounding box center [182, 82] width 126 height 33
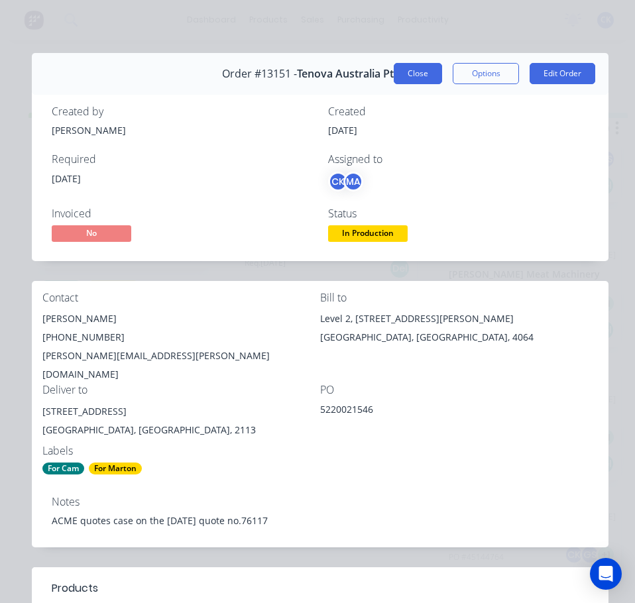
click at [416, 76] on button "Close" at bounding box center [417, 73] width 48 height 21
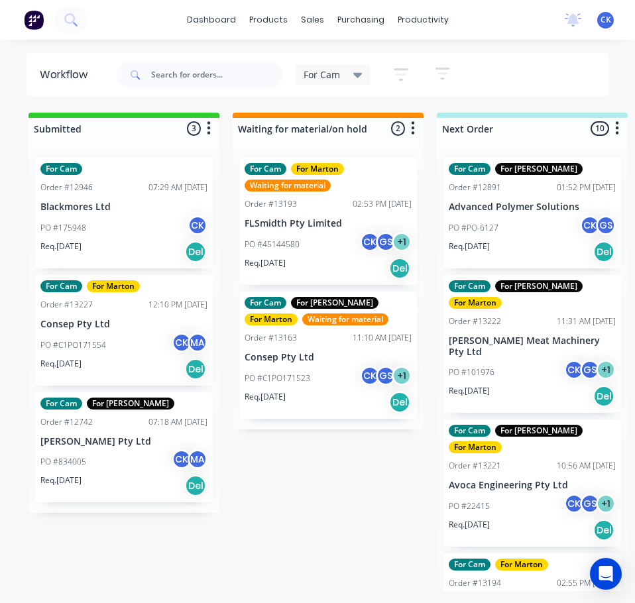
click at [515, 197] on div "For Cam For Gary Order #12891 01:52 PM 06/08/25 Advanced Polymer Solutions PO #…" at bounding box center [532, 213] width 178 height 111
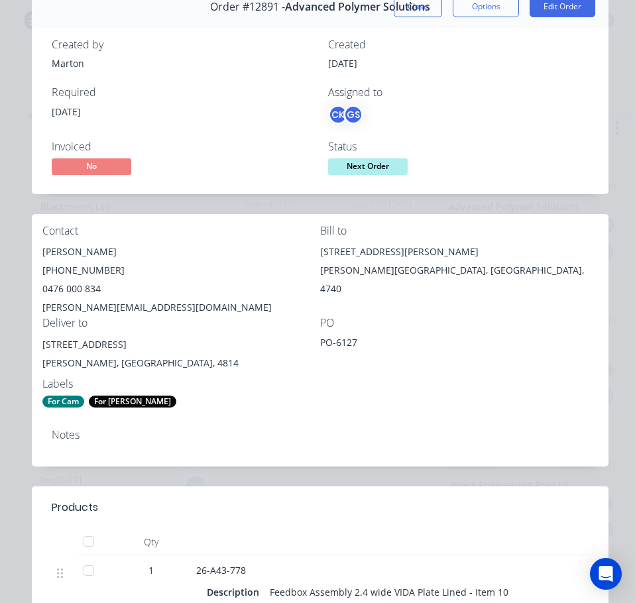
scroll to position [66, 0]
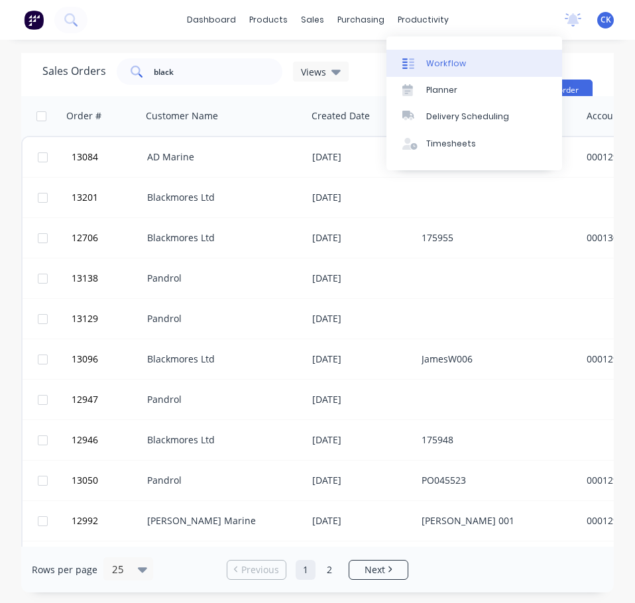
click at [426, 60] on div "Workflow" at bounding box center [446, 64] width 40 height 12
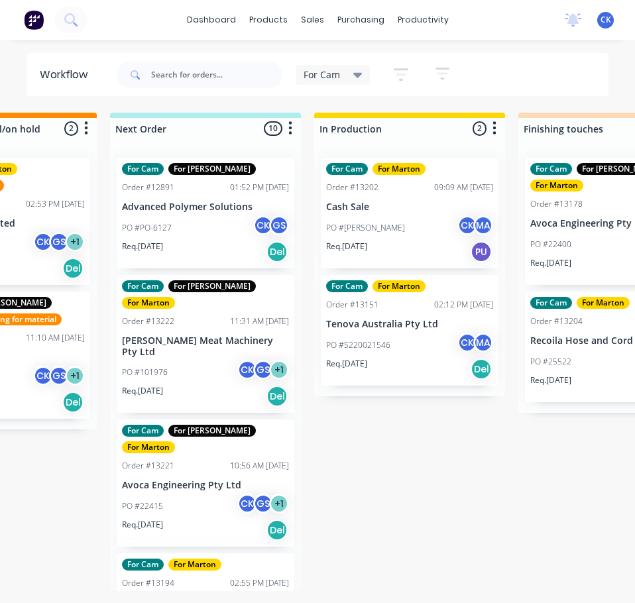
scroll to position [0, 286]
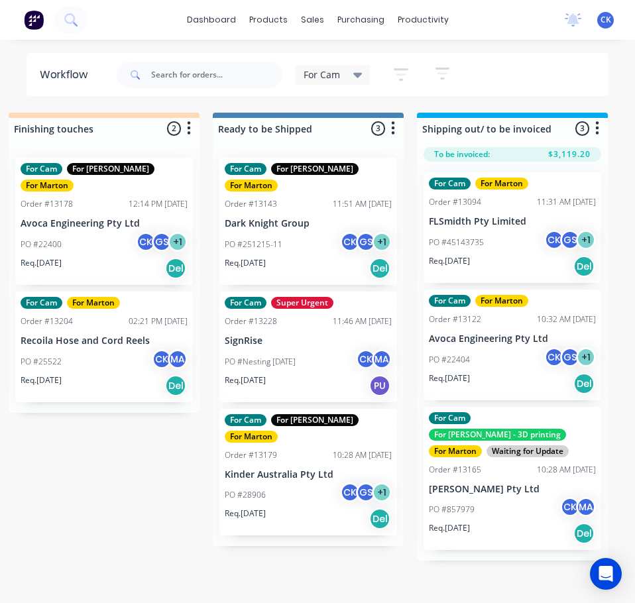
scroll to position [0, 951]
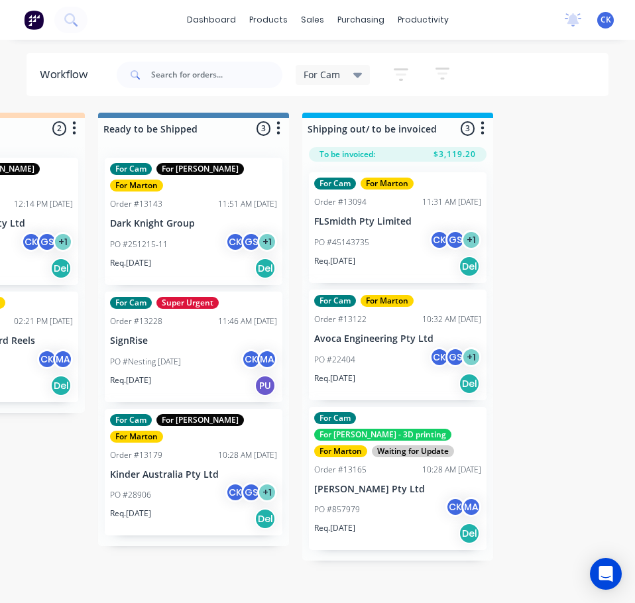
click at [195, 507] on div "Req. 15/08/25 Del" at bounding box center [193, 518] width 167 height 23
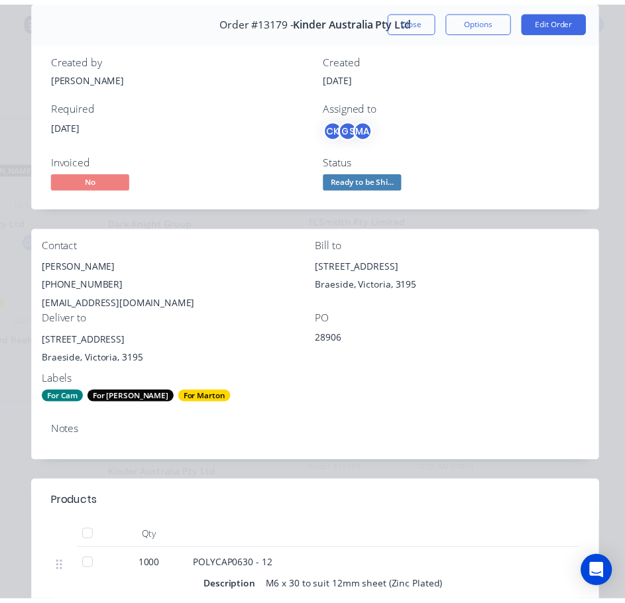
scroll to position [0, 0]
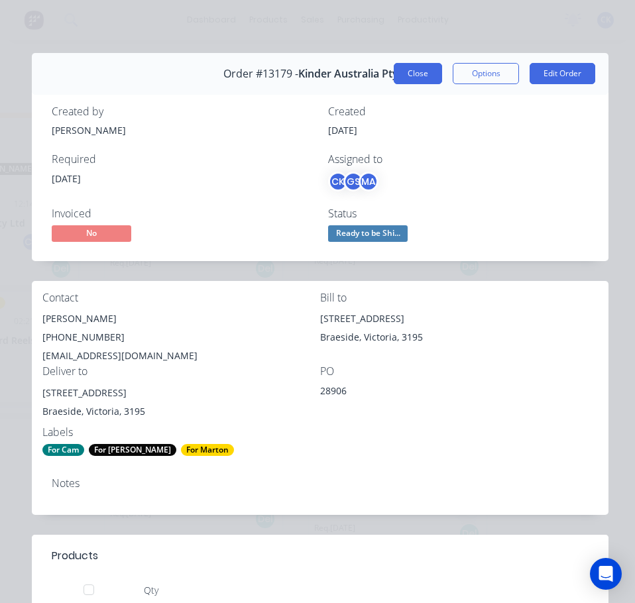
click at [427, 70] on button "Close" at bounding box center [417, 73] width 48 height 21
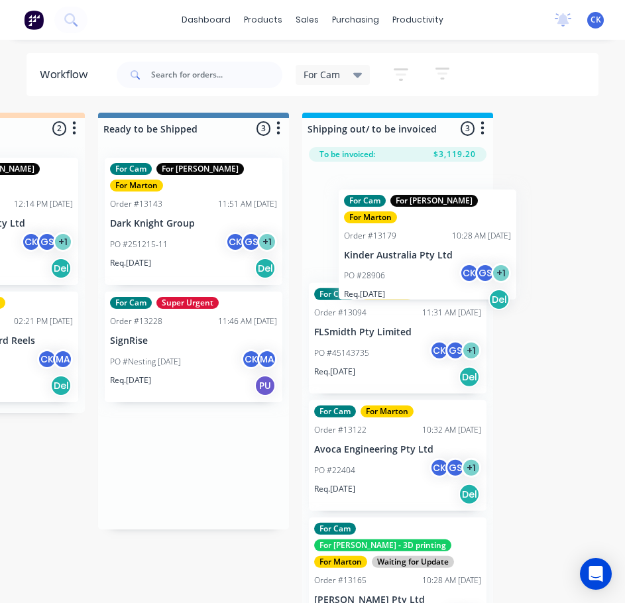
drag, startPoint x: 194, startPoint y: 460, endPoint x: 432, endPoint y: 255, distance: 313.8
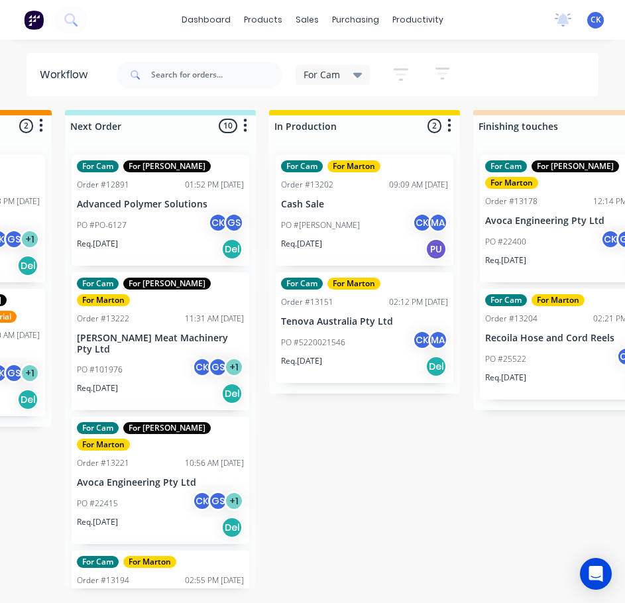
click at [344, 72] on div "For Cam" at bounding box center [332, 75] width 59 height 12
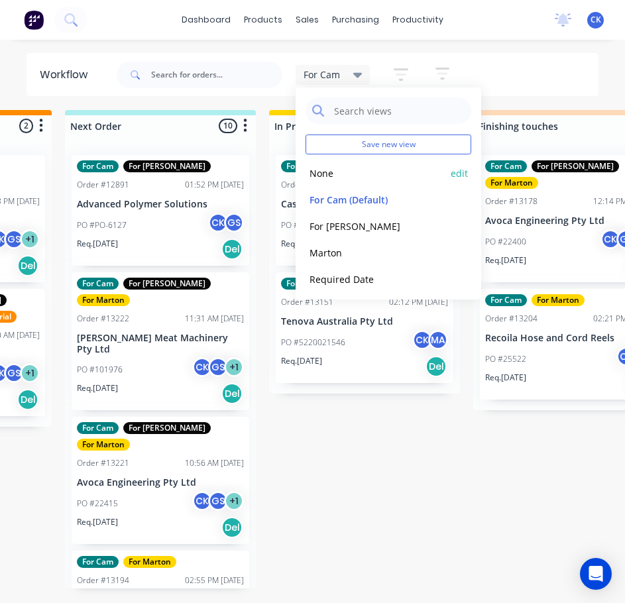
click at [375, 175] on button "None" at bounding box center [375, 173] width 141 height 15
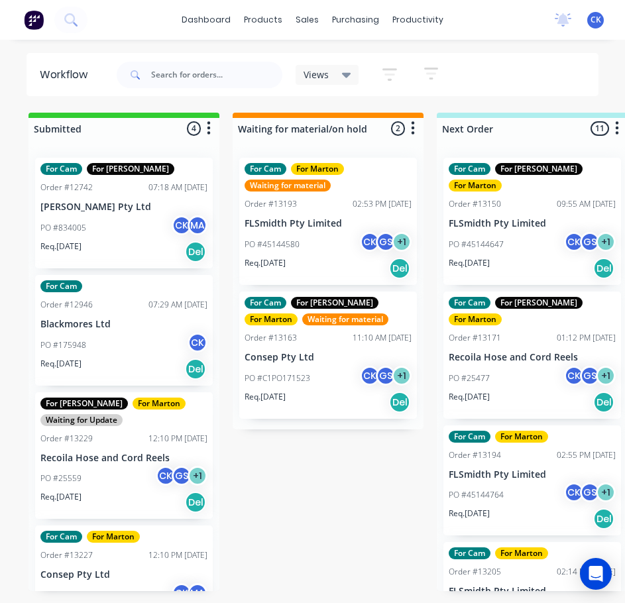
drag, startPoint x: 257, startPoint y: 598, endPoint x: 329, endPoint y: 596, distance: 71.6
click at [329, 598] on div "Submitted 4 Sort By Created date Required date Order number Customer name Most …" at bounding box center [312, 359] width 625 height 493
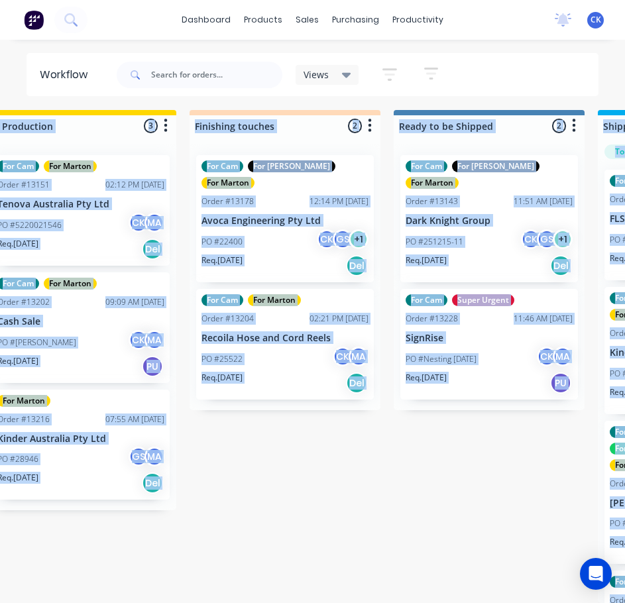
scroll to position [0, 658]
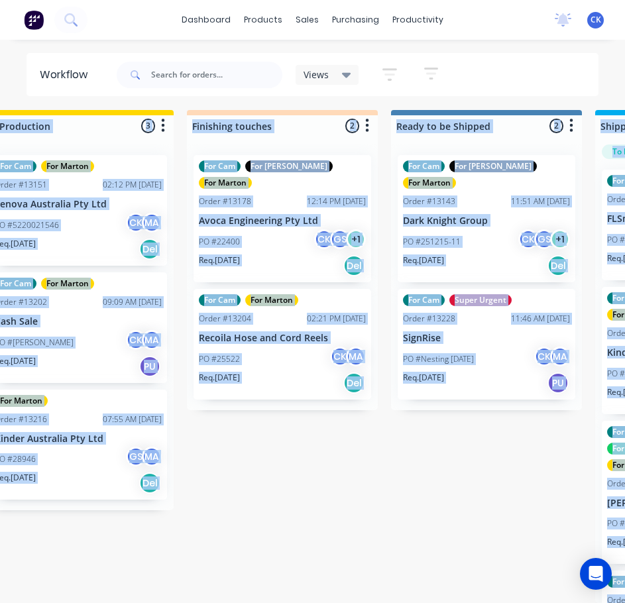
click at [402, 478] on div "Submitted 4 Sort By Created date Required date Order number Customer name Most …" at bounding box center [244, 356] width 1825 height 493
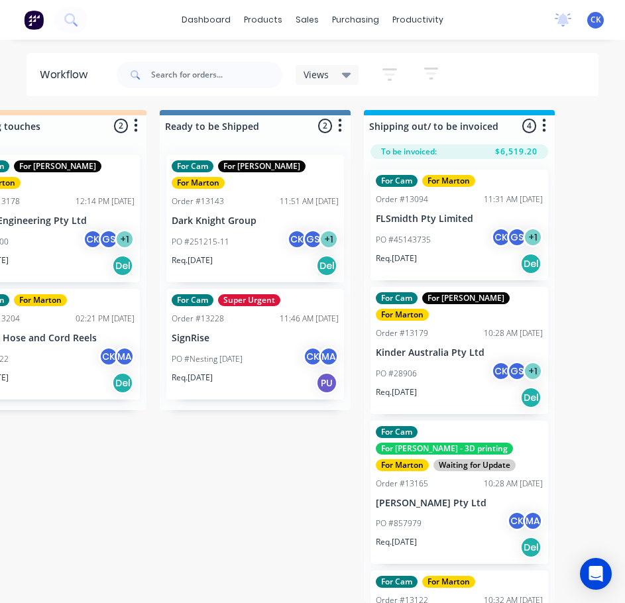
scroll to position [0, 738]
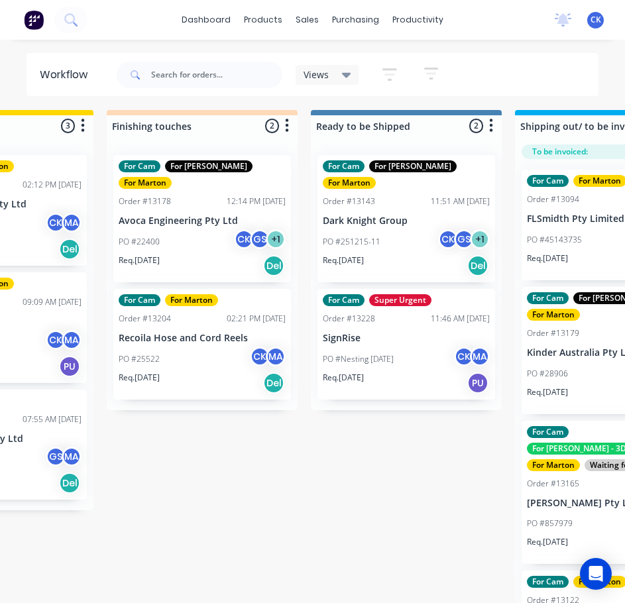
click at [350, 72] on icon at bounding box center [346, 75] width 9 height 15
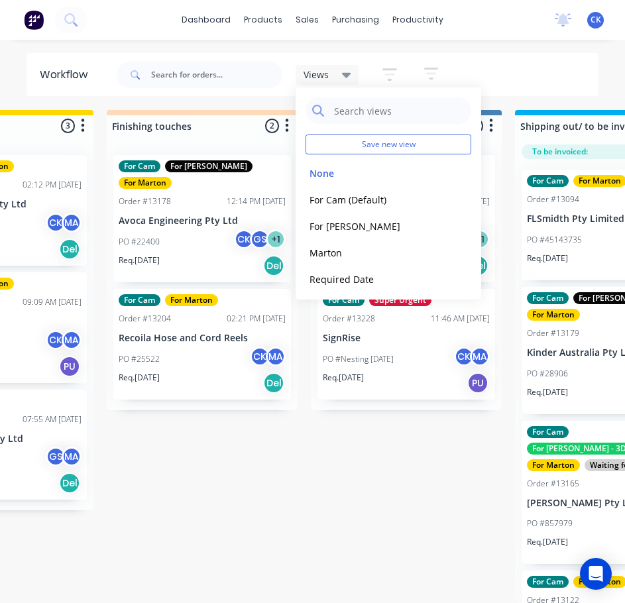
click at [388, 74] on icon "button" at bounding box center [389, 75] width 11 height 2
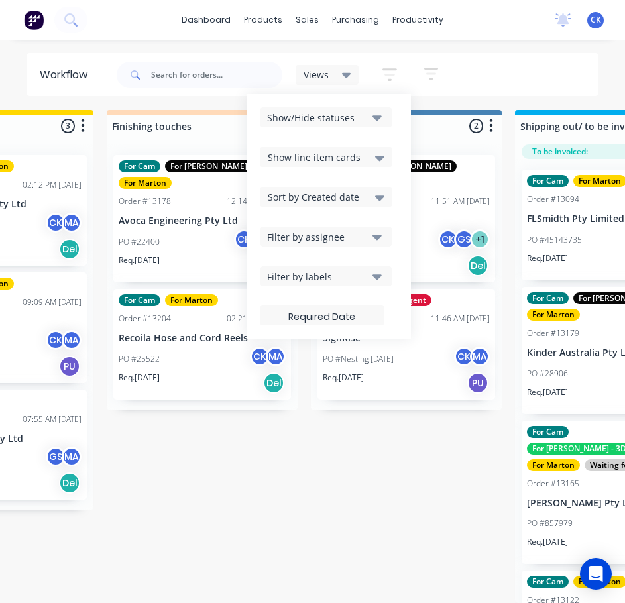
click at [441, 76] on div "Views Save new view None edit For Cam (Default) edit For Gary edit Marton edit …" at bounding box center [356, 75] width 485 height 40
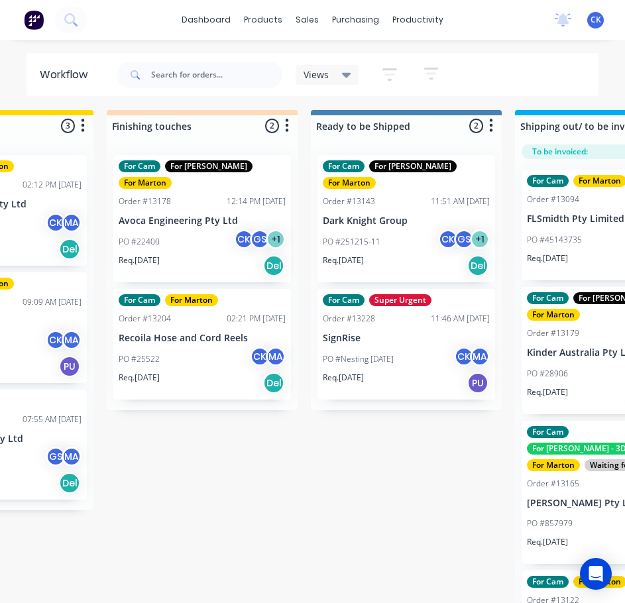
click at [398, 69] on button "button" at bounding box center [389, 75] width 42 height 26
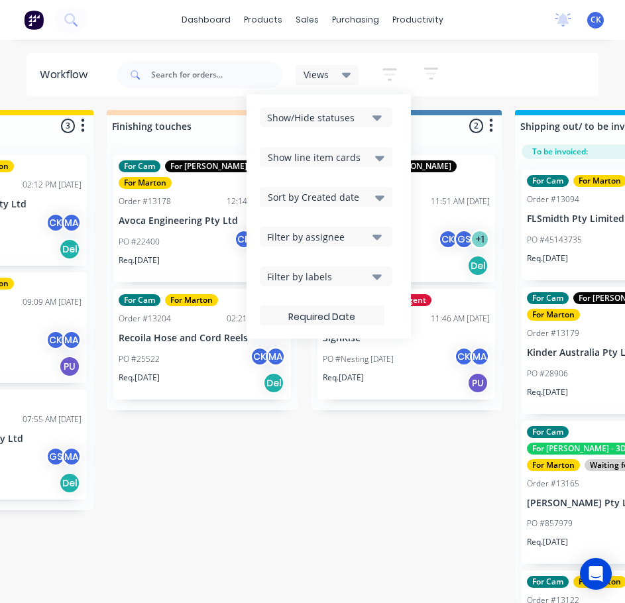
click at [364, 207] on div "Show/Hide statuses Show line item cards Show line item cards Hide line item car…" at bounding box center [329, 216] width 138 height 218
click at [364, 205] on div "Sort by Created date" at bounding box center [326, 197] width 132 height 20
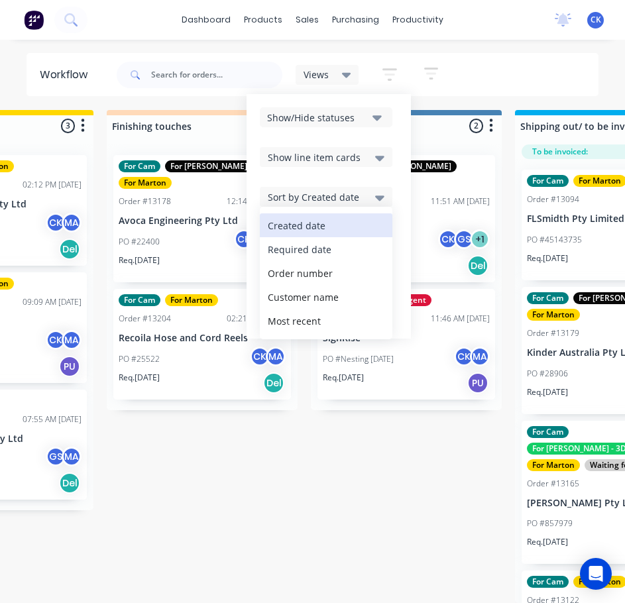
click at [333, 256] on div "Required date" at bounding box center [326, 249] width 132 height 24
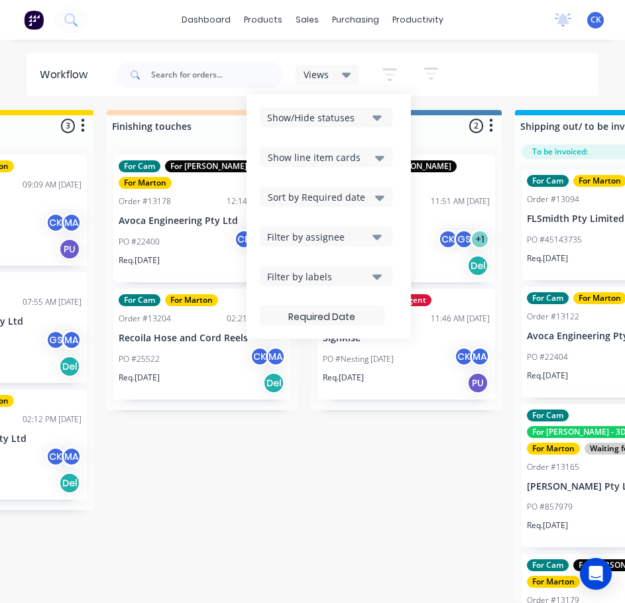
click at [291, 427] on div "Submitted 4 Sort By Created date Required date Order number Customer name Most …" at bounding box center [164, 356] width 1825 height 493
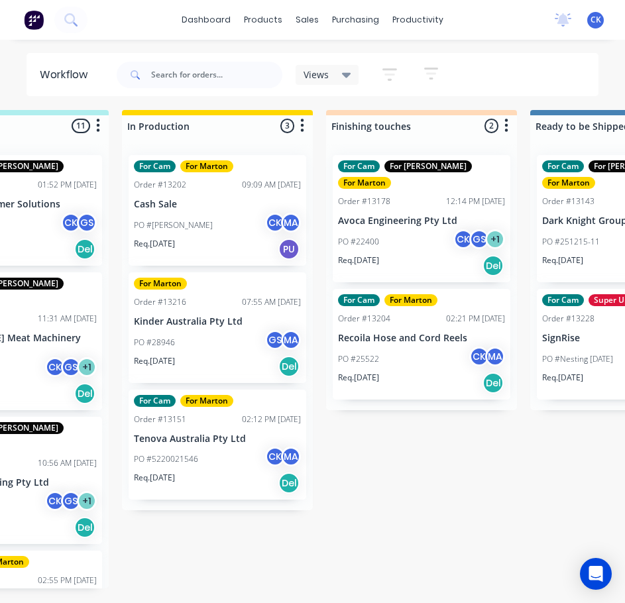
scroll to position [0, 482]
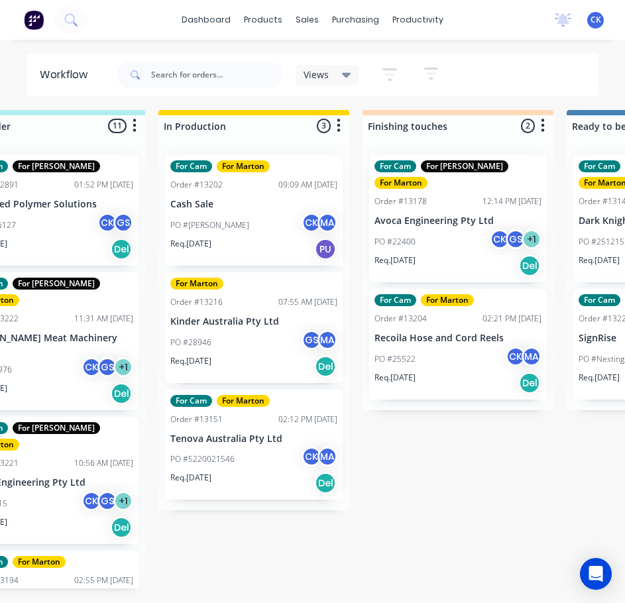
click at [250, 316] on p "Kinder Australia Pty Ltd" at bounding box center [253, 321] width 167 height 11
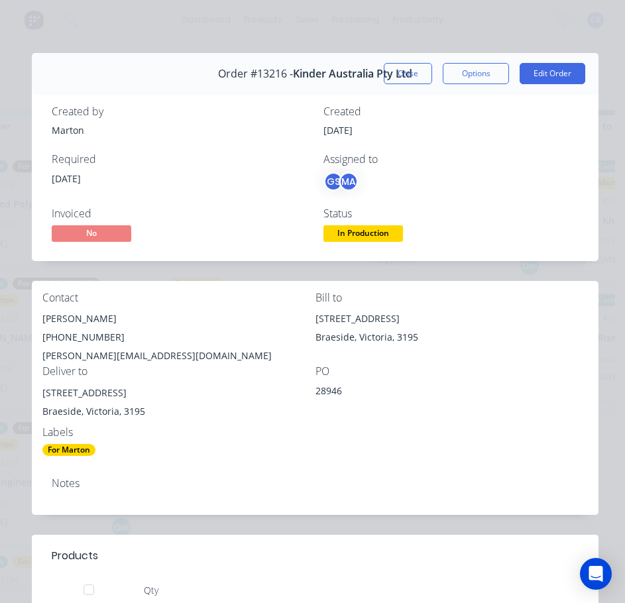
scroll to position [0, 0]
click at [404, 68] on button "Close" at bounding box center [408, 73] width 48 height 21
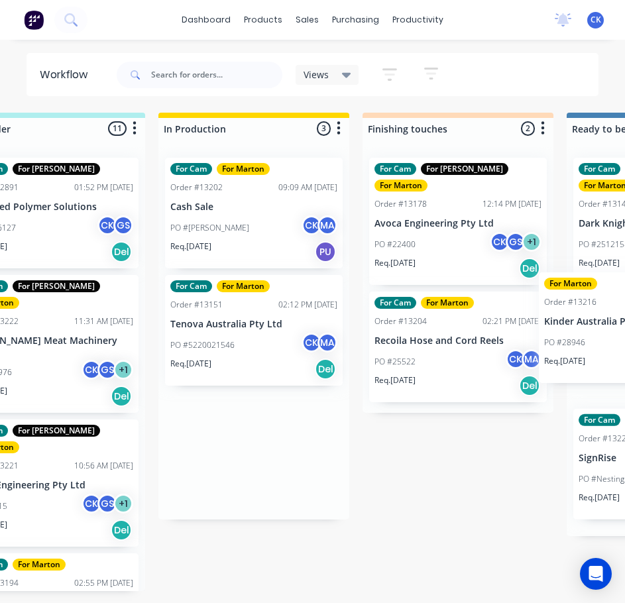
drag, startPoint x: 225, startPoint y: 350, endPoint x: 602, endPoint y: 348, distance: 377.6
click at [602, 348] on div "Submitted 4 Sort By Created date Required date Order number Customer name Most …" at bounding box center [420, 359] width 1825 height 493
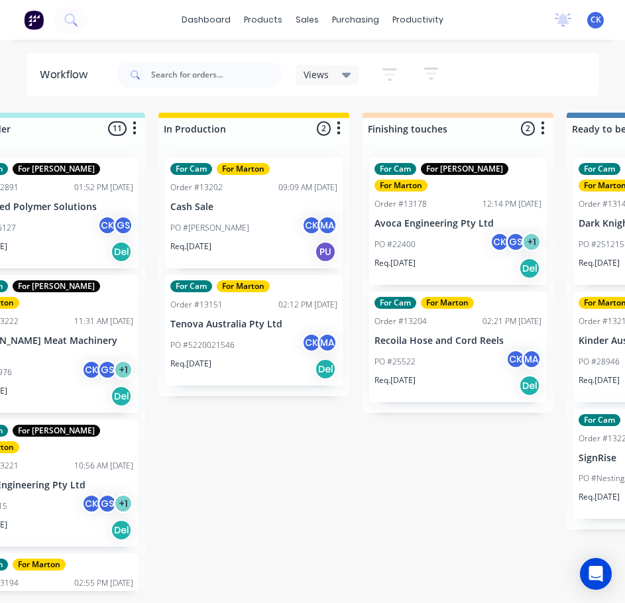
click at [356, 523] on div "Submitted 4 Sort By Created date Required date Order number Customer name Most …" at bounding box center [420, 359] width 1825 height 493
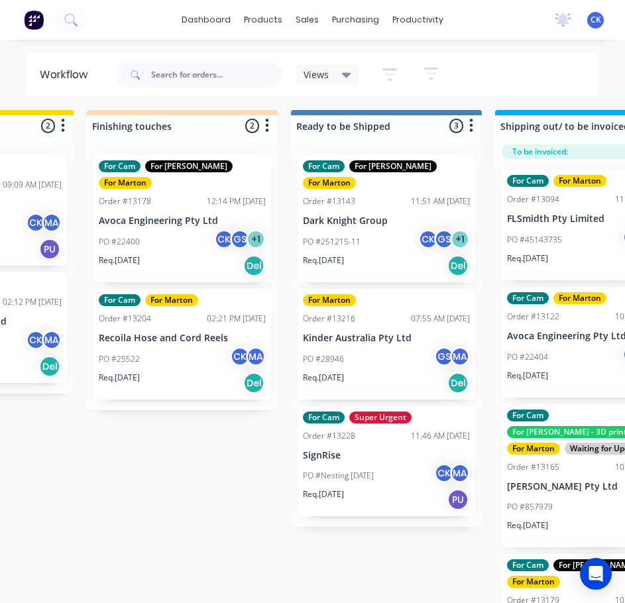
scroll to position [0, 822]
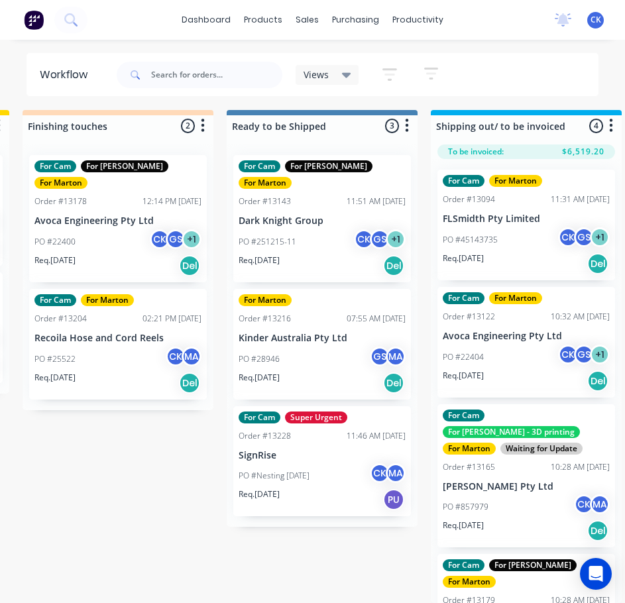
click at [364, 372] on div "Req. 22/08/25 Del" at bounding box center [321, 383] width 167 height 23
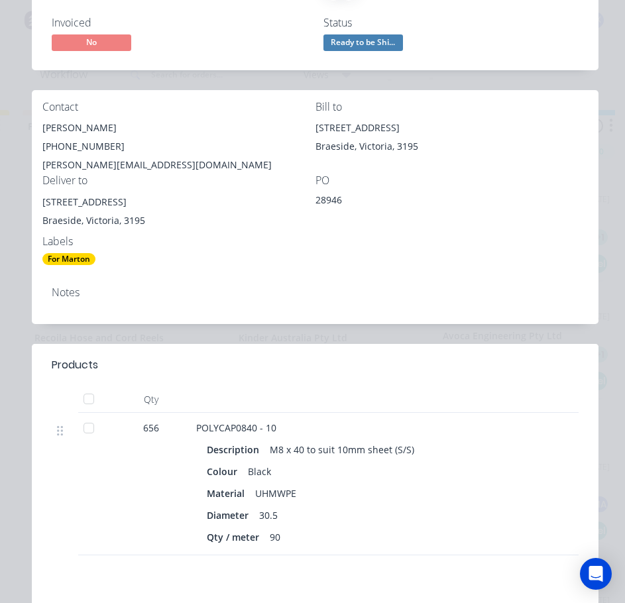
scroll to position [0, 0]
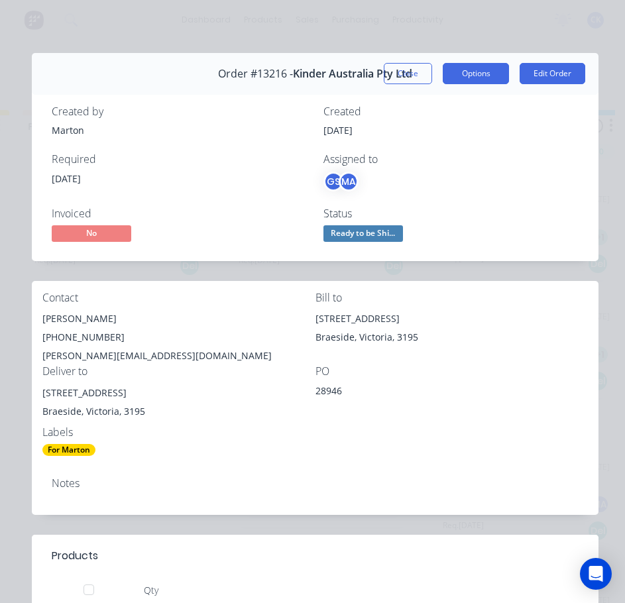
click at [487, 81] on button "Options" at bounding box center [476, 73] width 66 height 21
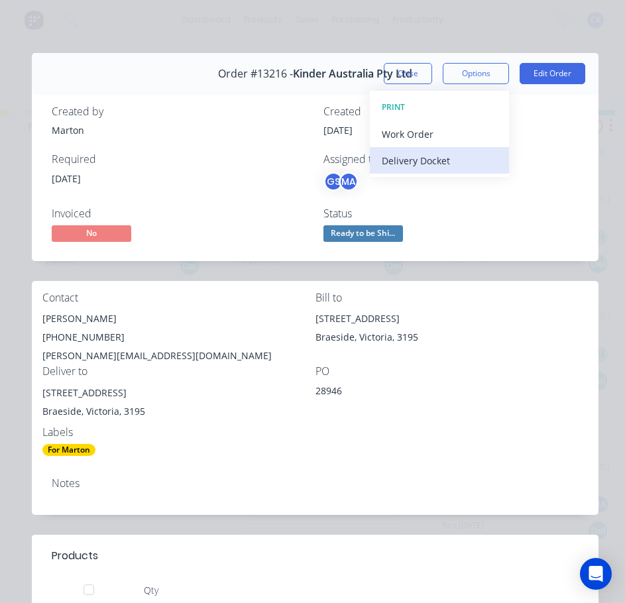
click at [452, 151] on div "Delivery Docket" at bounding box center [439, 160] width 115 height 19
click at [437, 162] on div "Standard" at bounding box center [439, 160] width 115 height 19
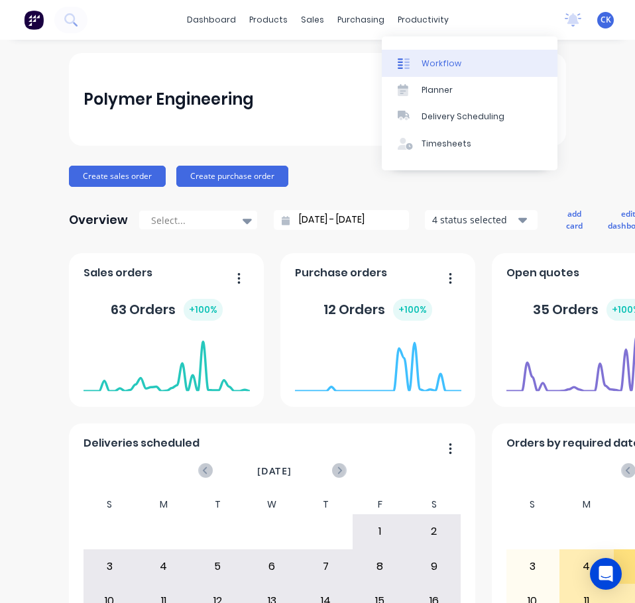
click at [434, 64] on div "Workflow" at bounding box center [441, 64] width 40 height 12
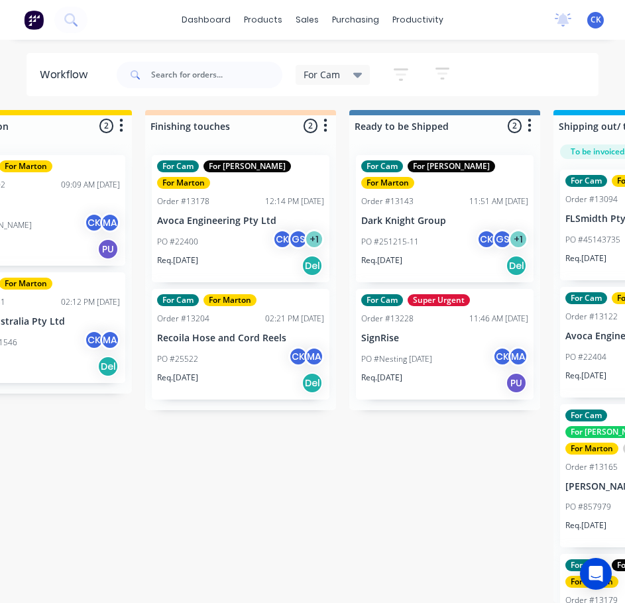
scroll to position [0, 698]
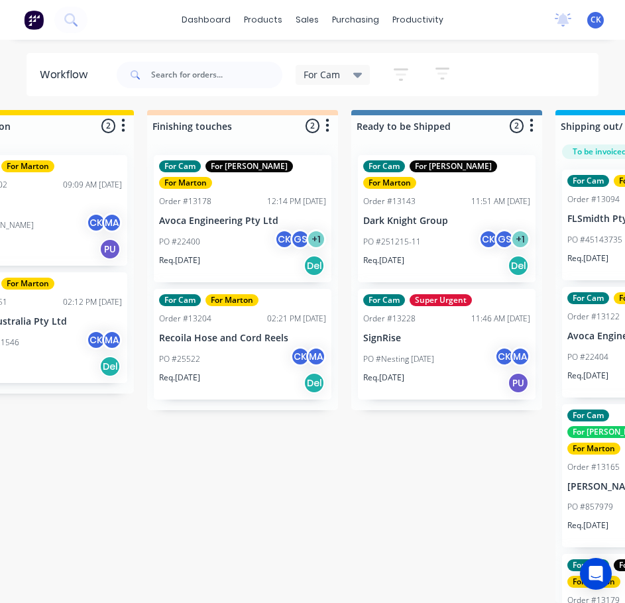
drag, startPoint x: 220, startPoint y: 229, endPoint x: 234, endPoint y: 219, distance: 17.1
click at [217, 221] on div "For Cam For [PERSON_NAME] For [PERSON_NAME] Order #13178 12:14 PM [DATE] Avoca …" at bounding box center [242, 277] width 191 height 266
click at [250, 254] on div "Req. [DATE] Del" at bounding box center [242, 265] width 167 height 23
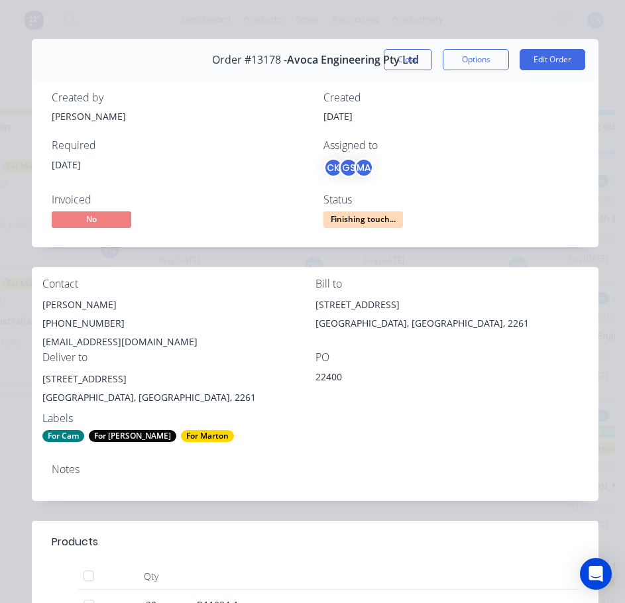
scroll to position [0, 0]
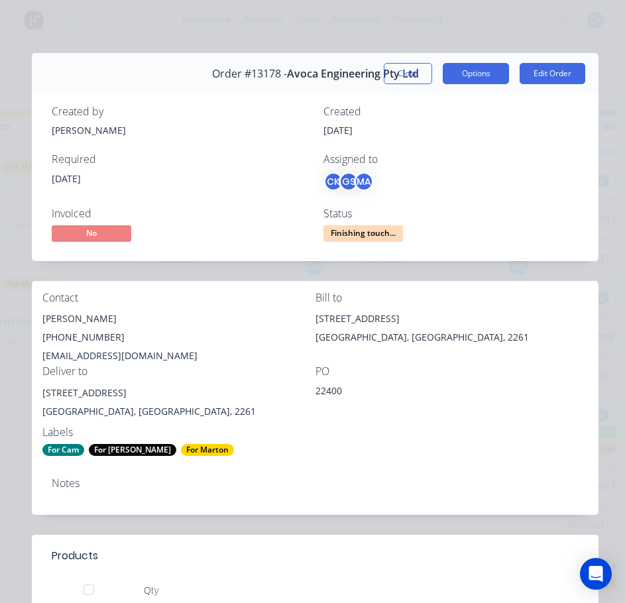
click at [460, 83] on button "Options" at bounding box center [476, 73] width 66 height 21
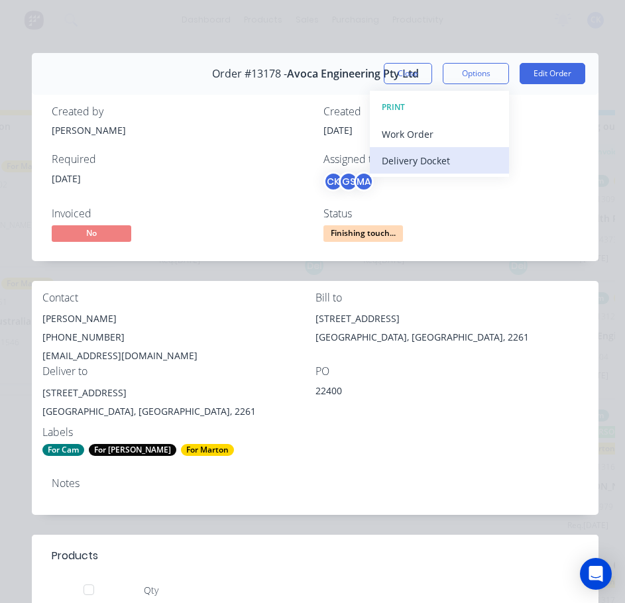
click at [453, 158] on div "Delivery Docket" at bounding box center [439, 160] width 115 height 19
click at [417, 166] on div "Standard" at bounding box center [439, 160] width 115 height 19
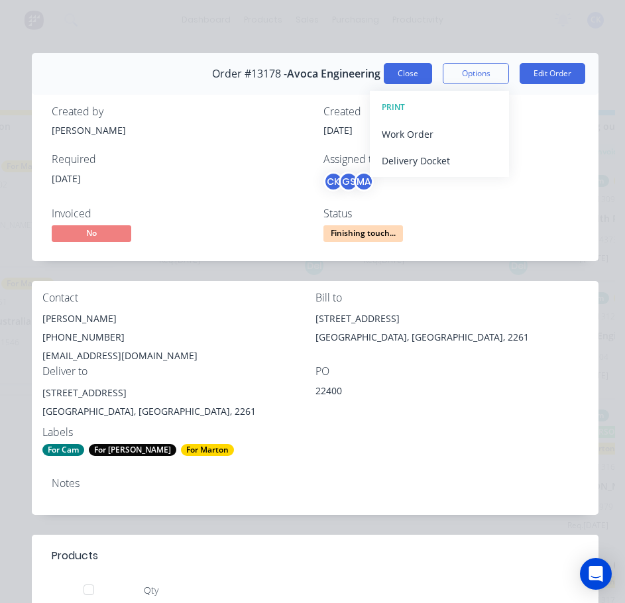
click at [412, 78] on button "Close" at bounding box center [408, 73] width 48 height 21
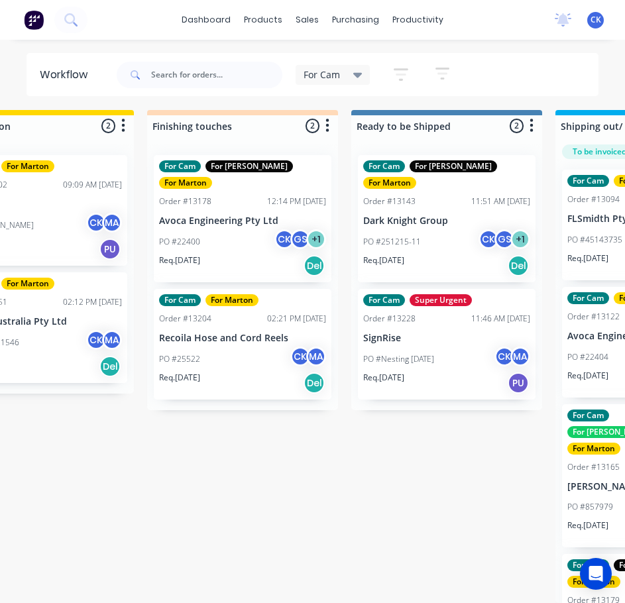
click at [238, 254] on div "Req. [DATE] Del" at bounding box center [242, 265] width 167 height 23
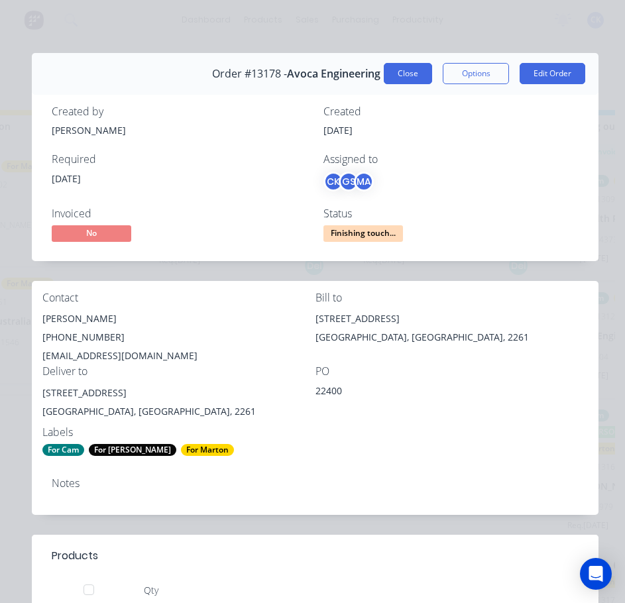
click at [413, 64] on button "Close" at bounding box center [408, 73] width 48 height 21
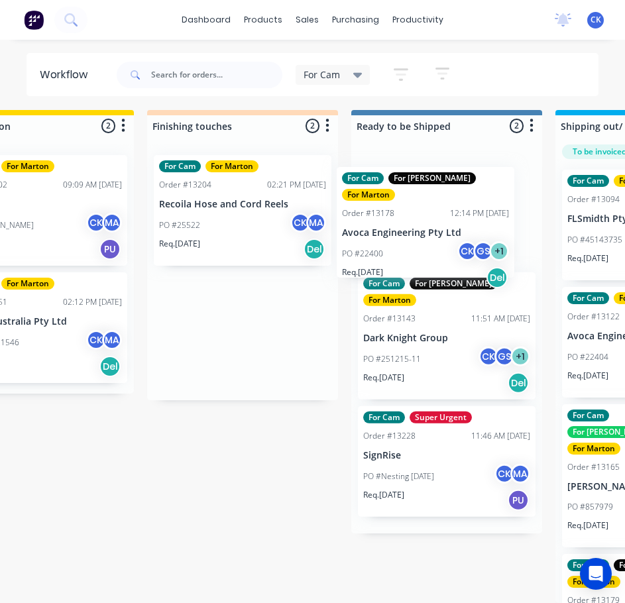
drag, startPoint x: 229, startPoint y: 225, endPoint x: 417, endPoint y: 248, distance: 190.3
click at [417, 248] on div "Submitted 3 Sort By Created date Required date Order number Customer name Most …" at bounding box center [205, 356] width 1825 height 493
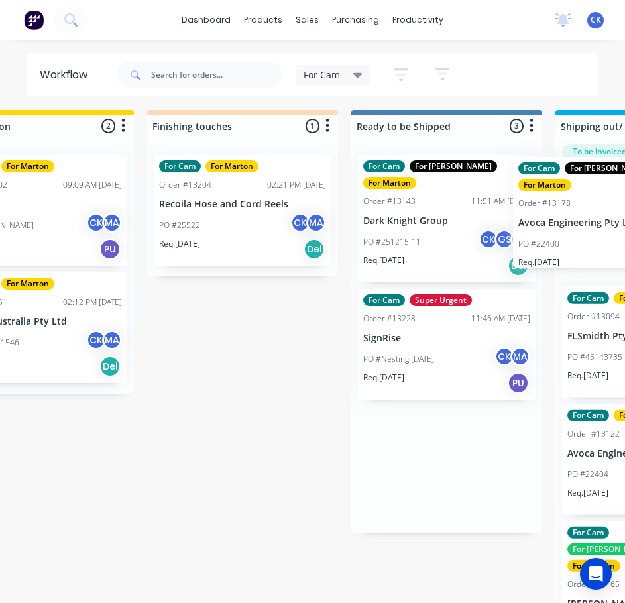
drag, startPoint x: 482, startPoint y: 230, endPoint x: 593, endPoint y: 234, distance: 111.4
click at [593, 234] on div "Submitted 3 Sort By Created date Required date Order number Customer name Most …" at bounding box center [205, 356] width 1825 height 493
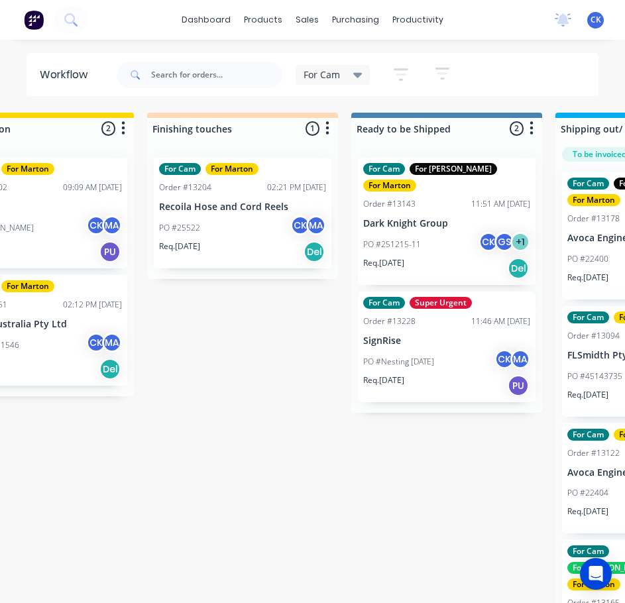
click at [399, 477] on div "Submitted 3 Sort By Created date Required date Order number Customer name Most …" at bounding box center [205, 359] width 1825 height 493
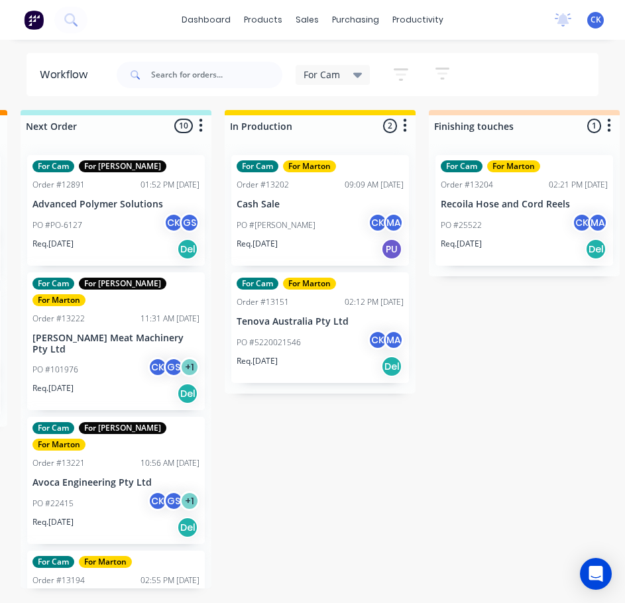
scroll to position [0, 412]
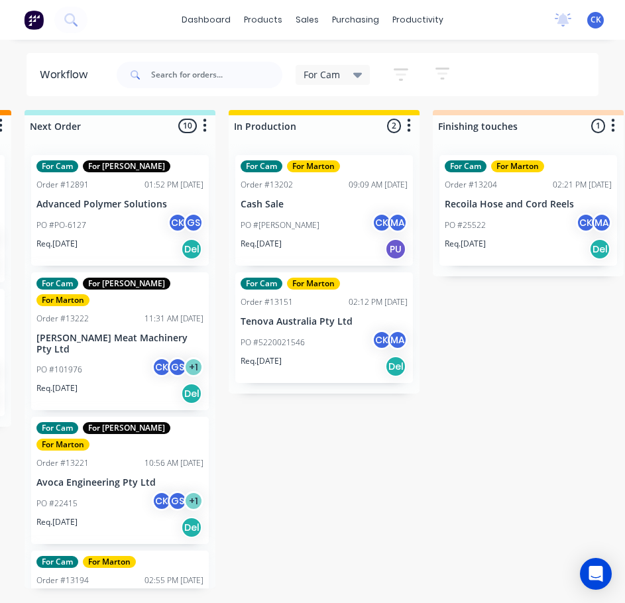
click at [114, 213] on div "PO #PO-6127 CK GS" at bounding box center [119, 225] width 167 height 25
